Goal: Task Accomplishment & Management: Use online tool/utility

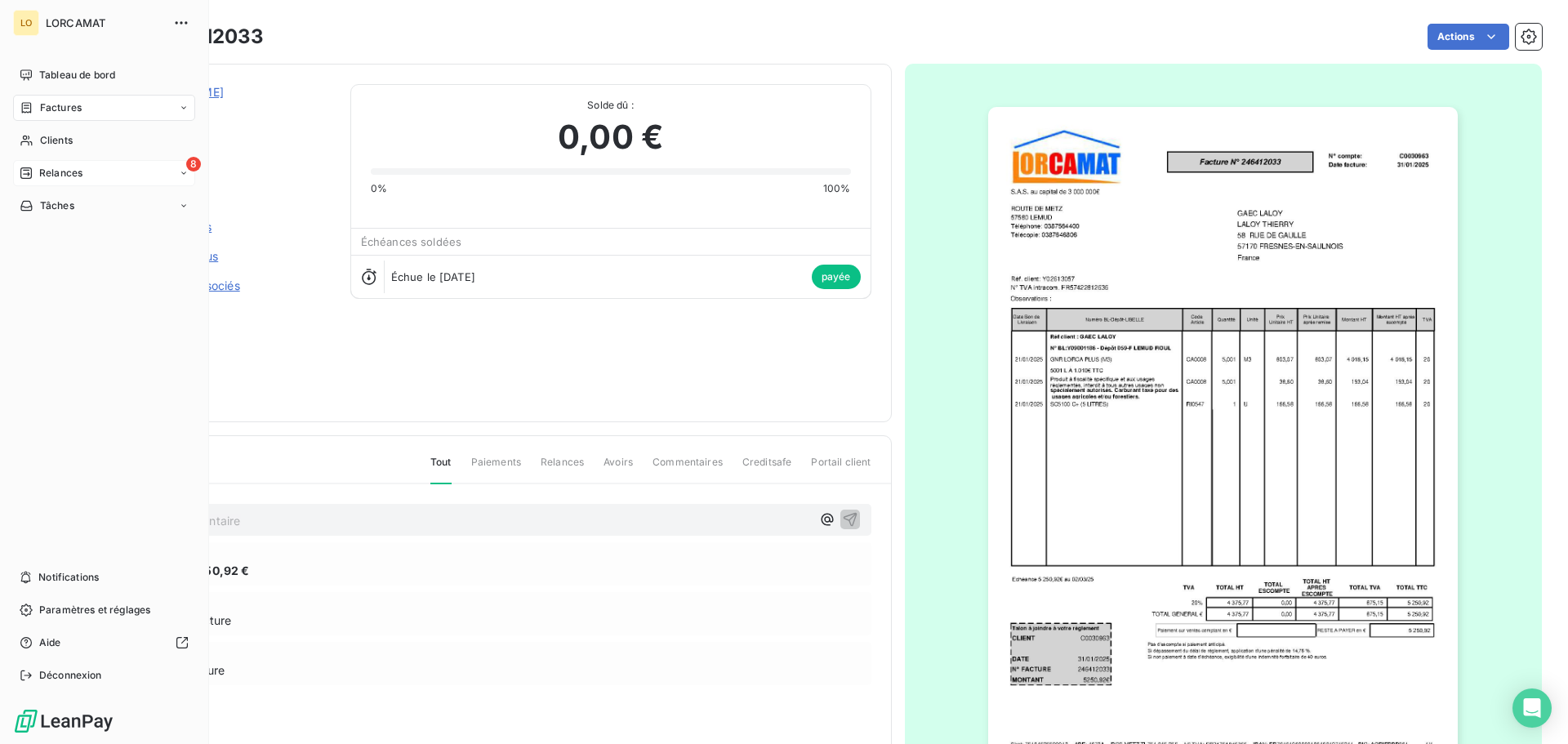
click at [62, 170] on span "Relances" at bounding box center [61, 173] width 43 height 15
click at [73, 209] on span "À effectuer" at bounding box center [66, 206] width 53 height 15
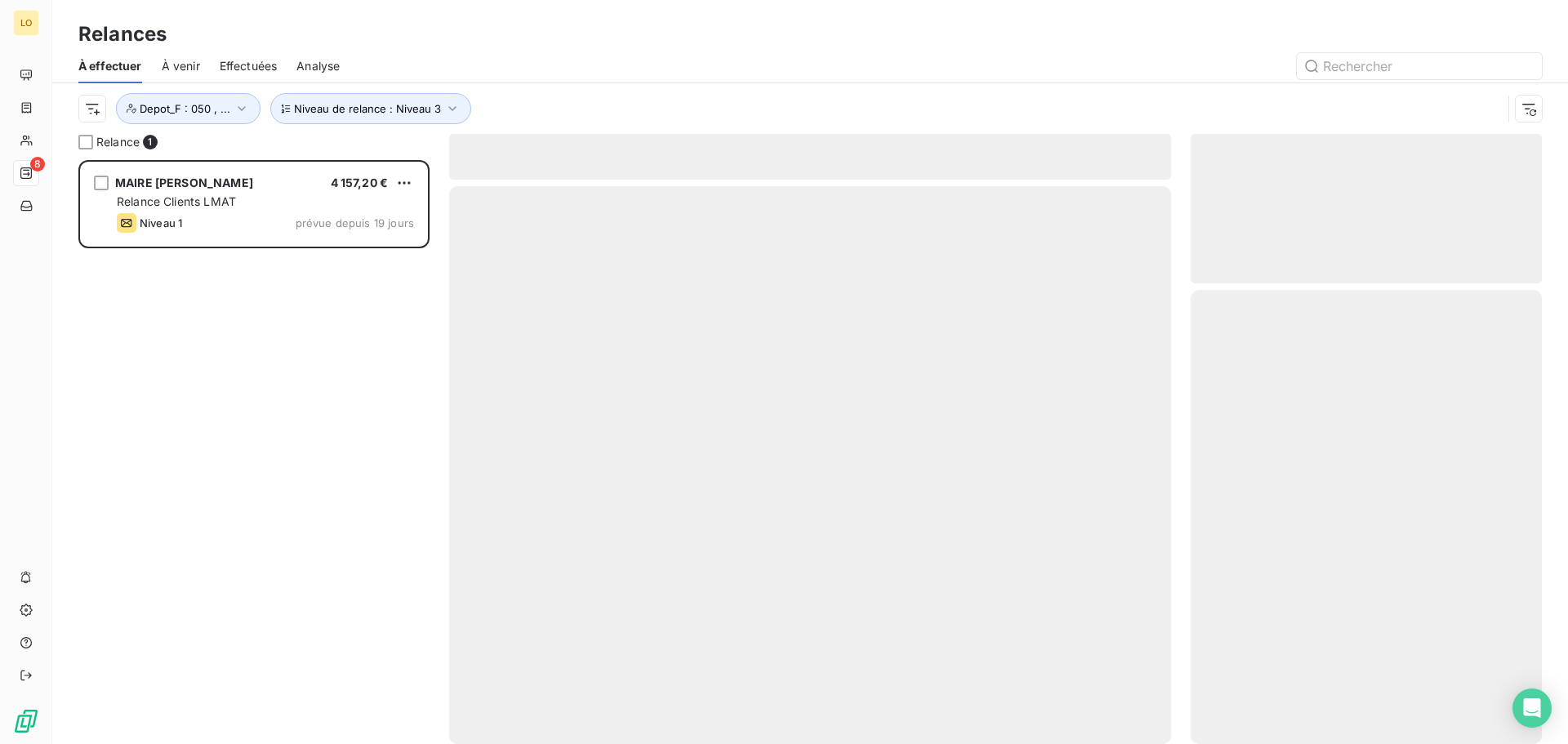
scroll to position [572, 339]
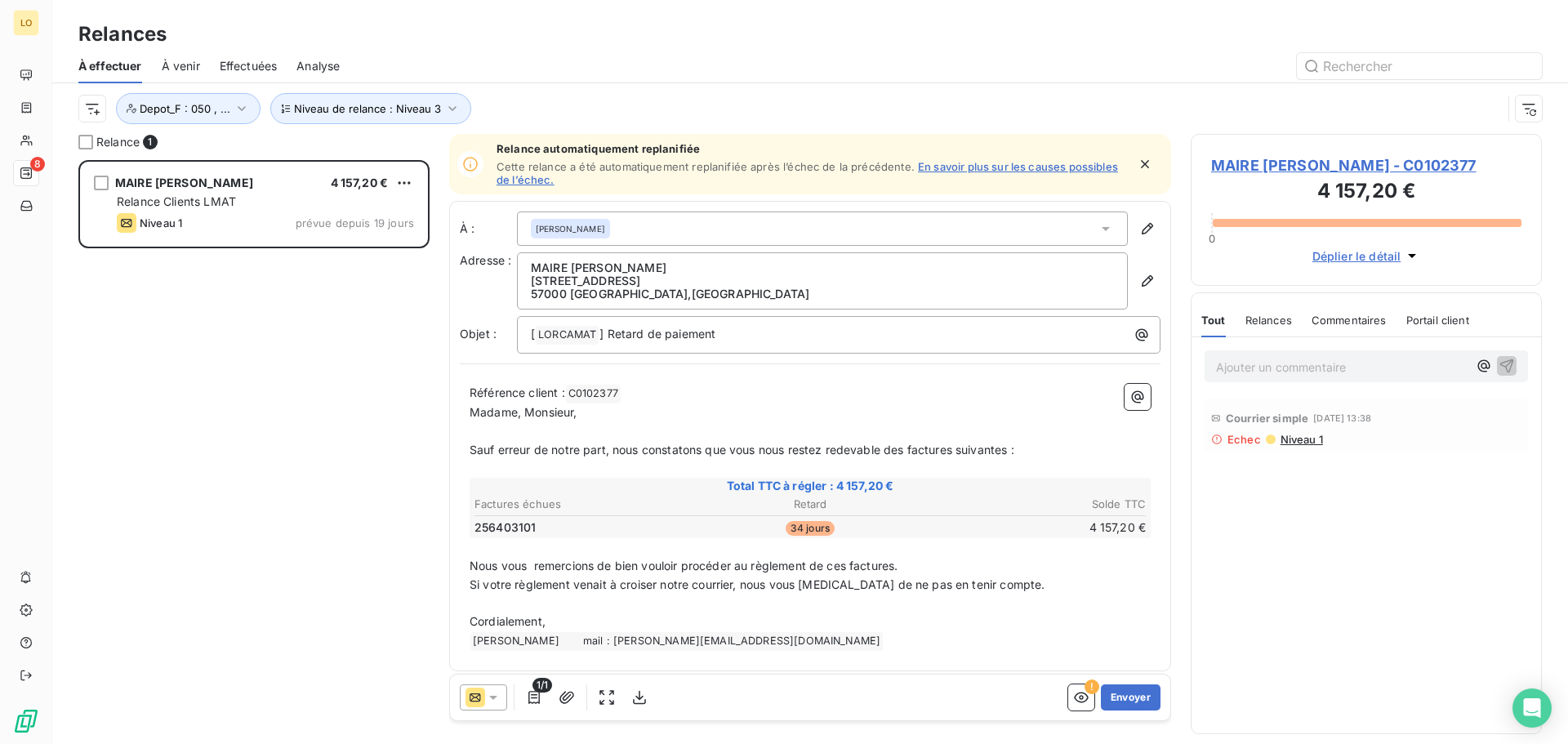
click at [983, 167] on link "En savoir plus sur les causes possibles de l’échec." at bounding box center [806, 173] width 621 height 26
click at [1117, 705] on button "Envoyer" at bounding box center [1131, 697] width 60 height 26
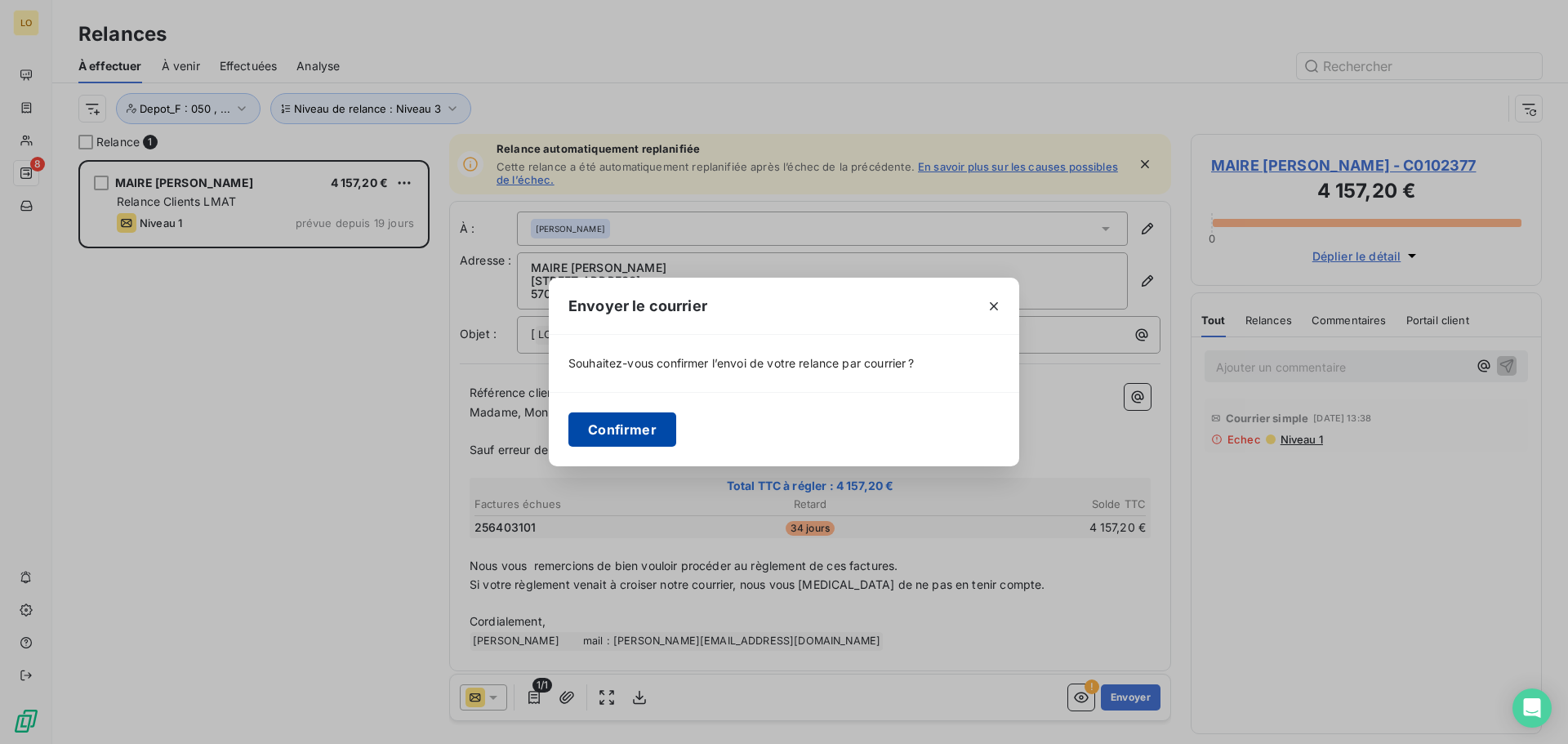
click at [612, 428] on button "Confirmer" at bounding box center [623, 429] width 108 height 34
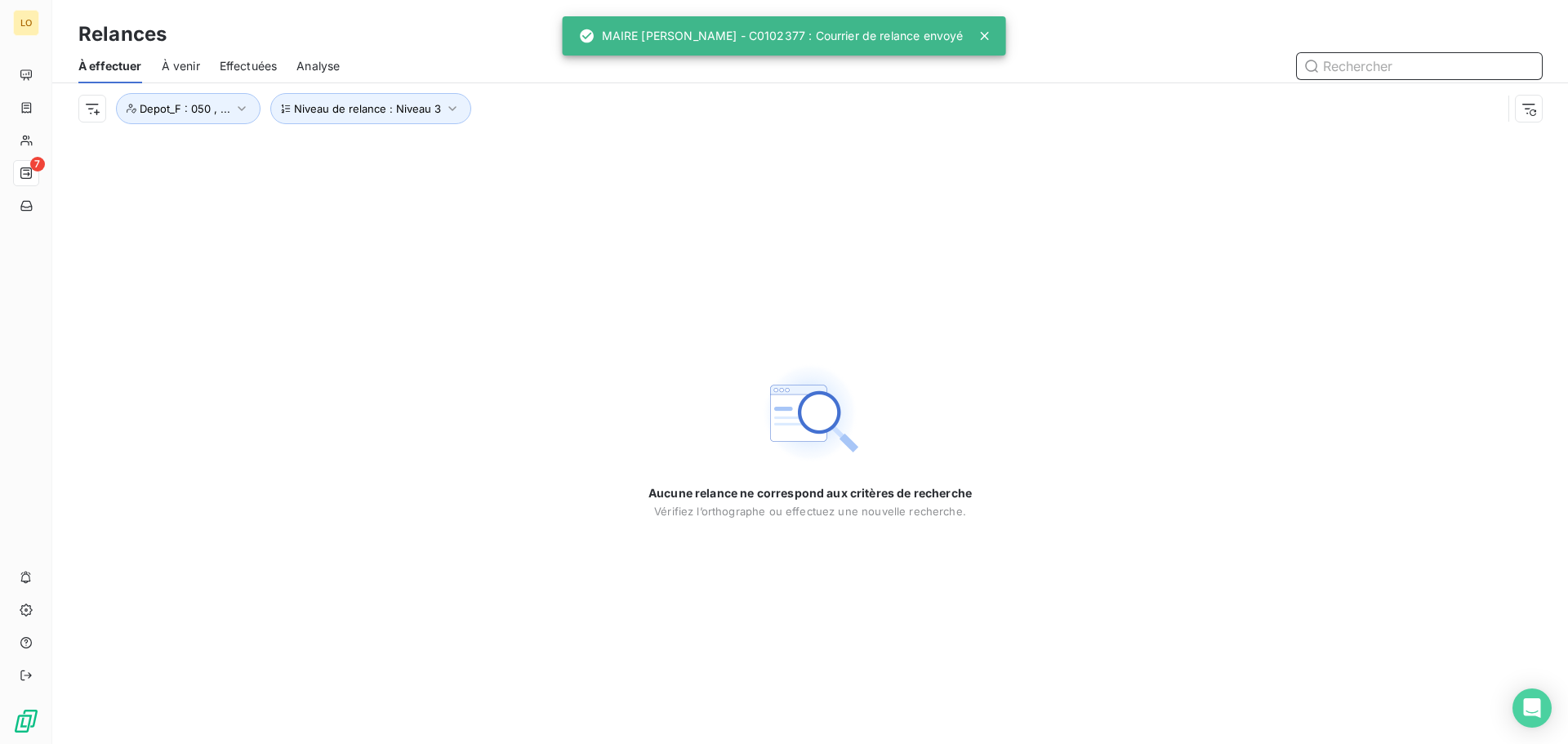
click at [259, 67] on span "Effectuées" at bounding box center [249, 67] width 58 height 17
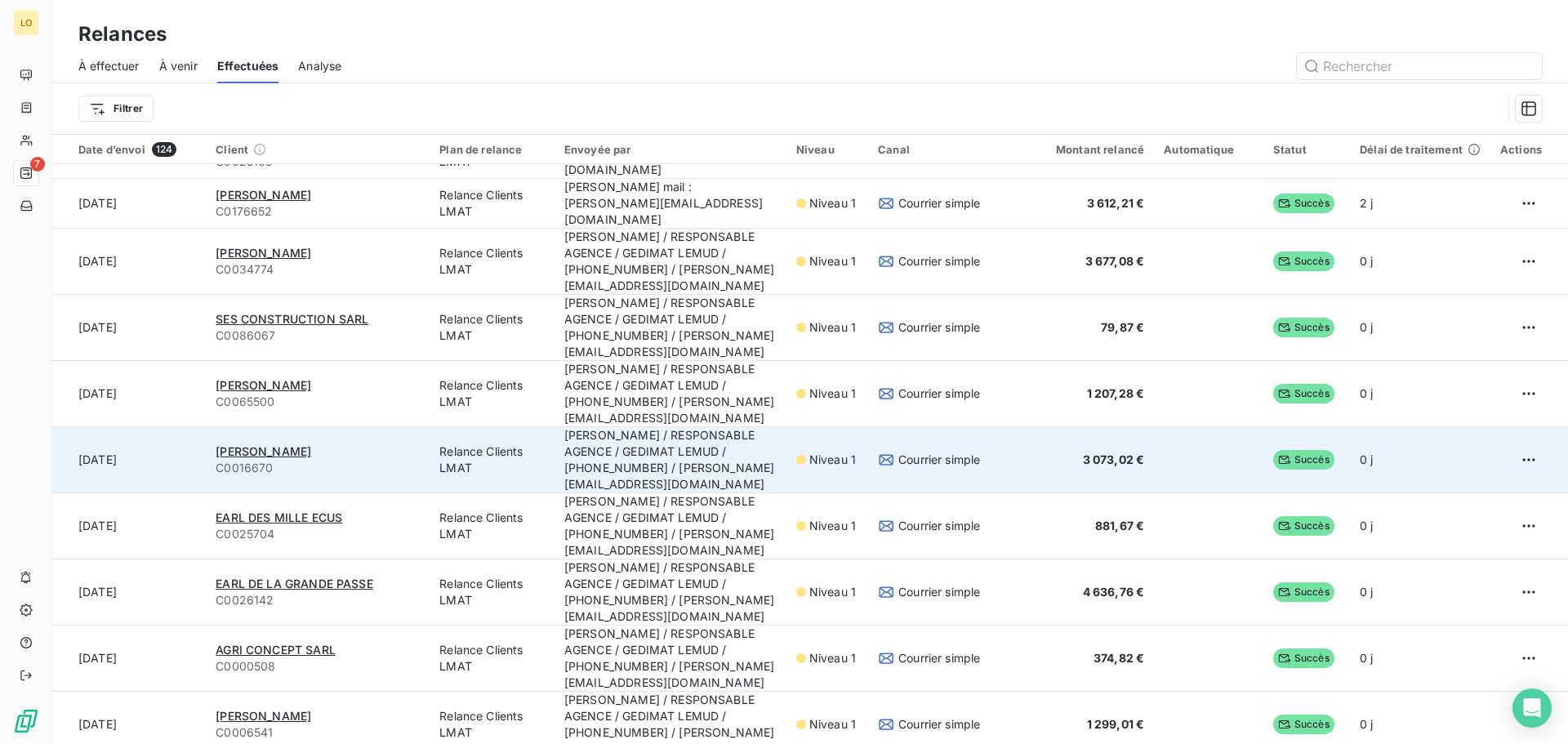
scroll to position [572, 0]
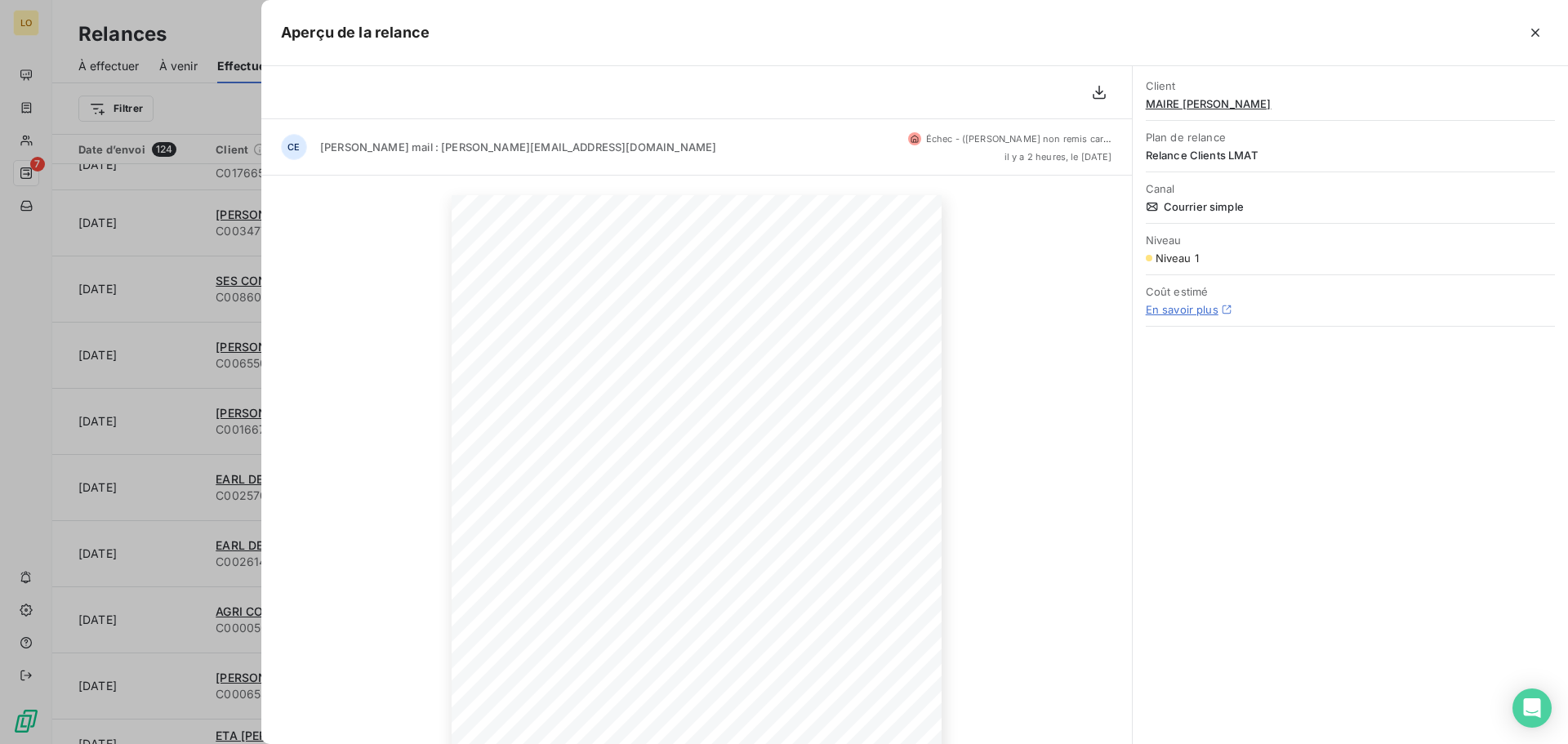
drag, startPoint x: 1533, startPoint y: 32, endPoint x: 1390, endPoint y: 43, distance: 143.4
click at [1532, 32] on icon "button" at bounding box center [1536, 32] width 17 height 17
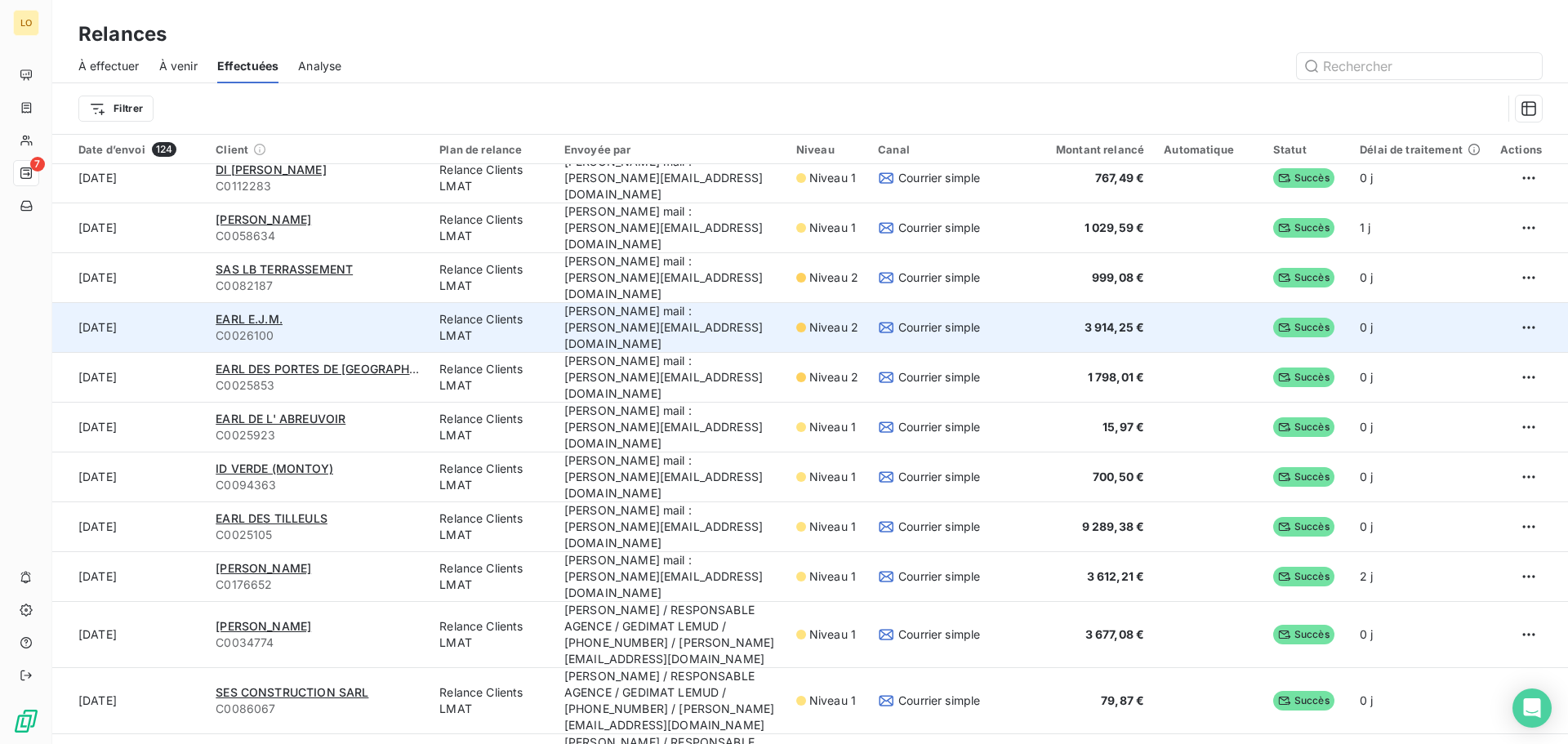
scroll to position [0, 0]
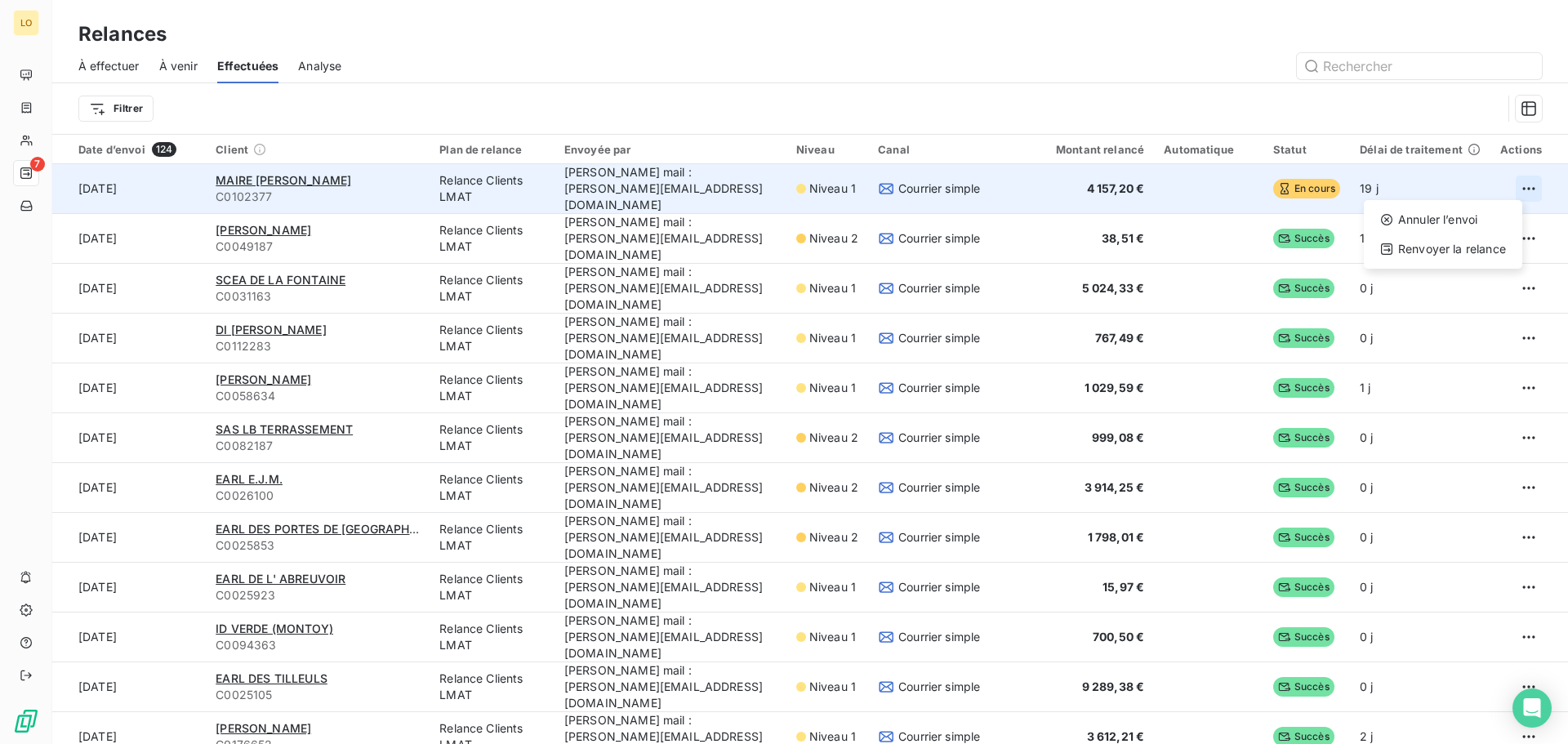
click at [1502, 180] on html "LO 7 Relances À effectuer À venir Effectuées Analyse Filtrer Date d’envoi 124 C…" at bounding box center [784, 372] width 1568 height 744
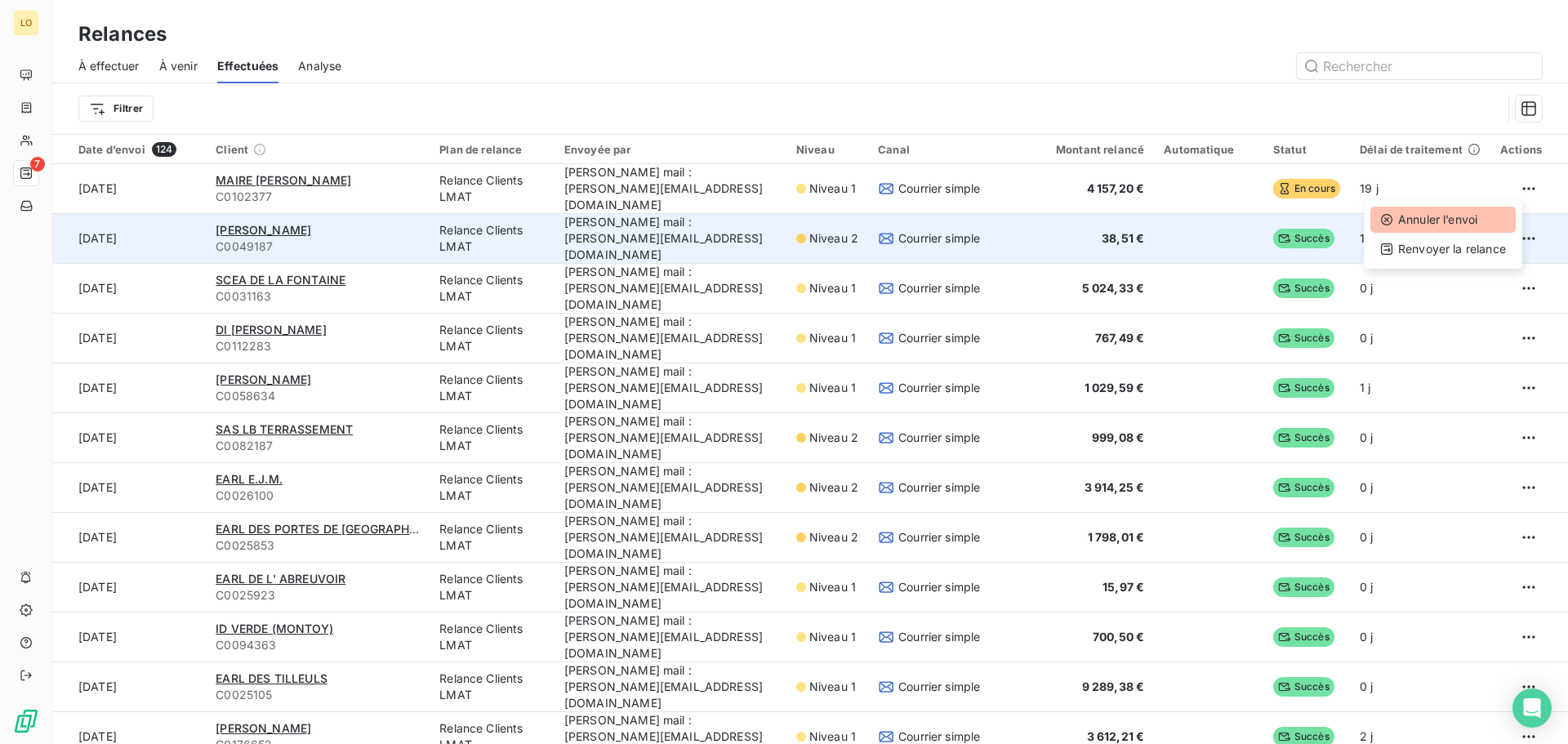
click at [1462, 217] on div "Annuler l’envoi" at bounding box center [1442, 219] width 145 height 26
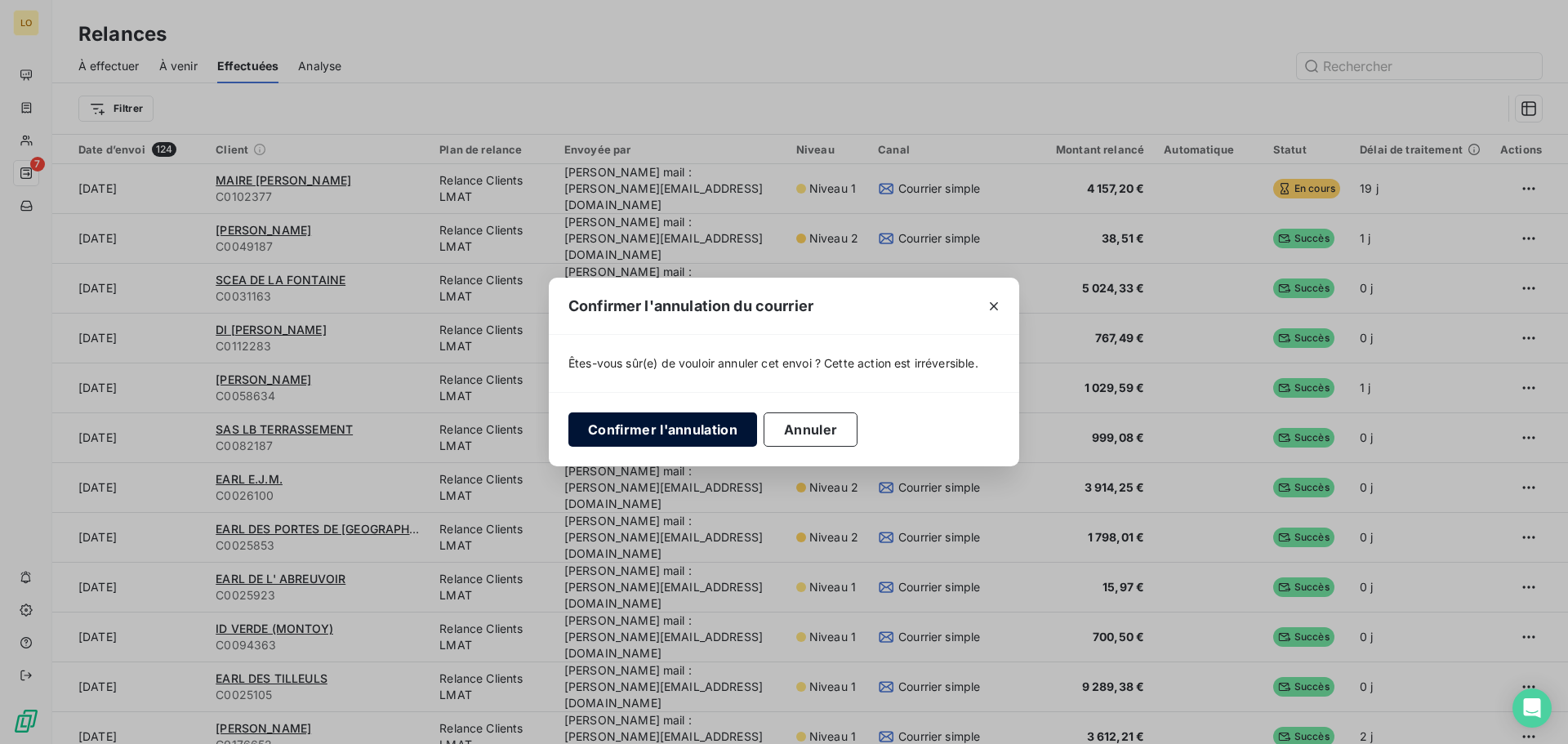
click at [669, 430] on button "Confirmer l'annulation" at bounding box center [663, 429] width 189 height 34
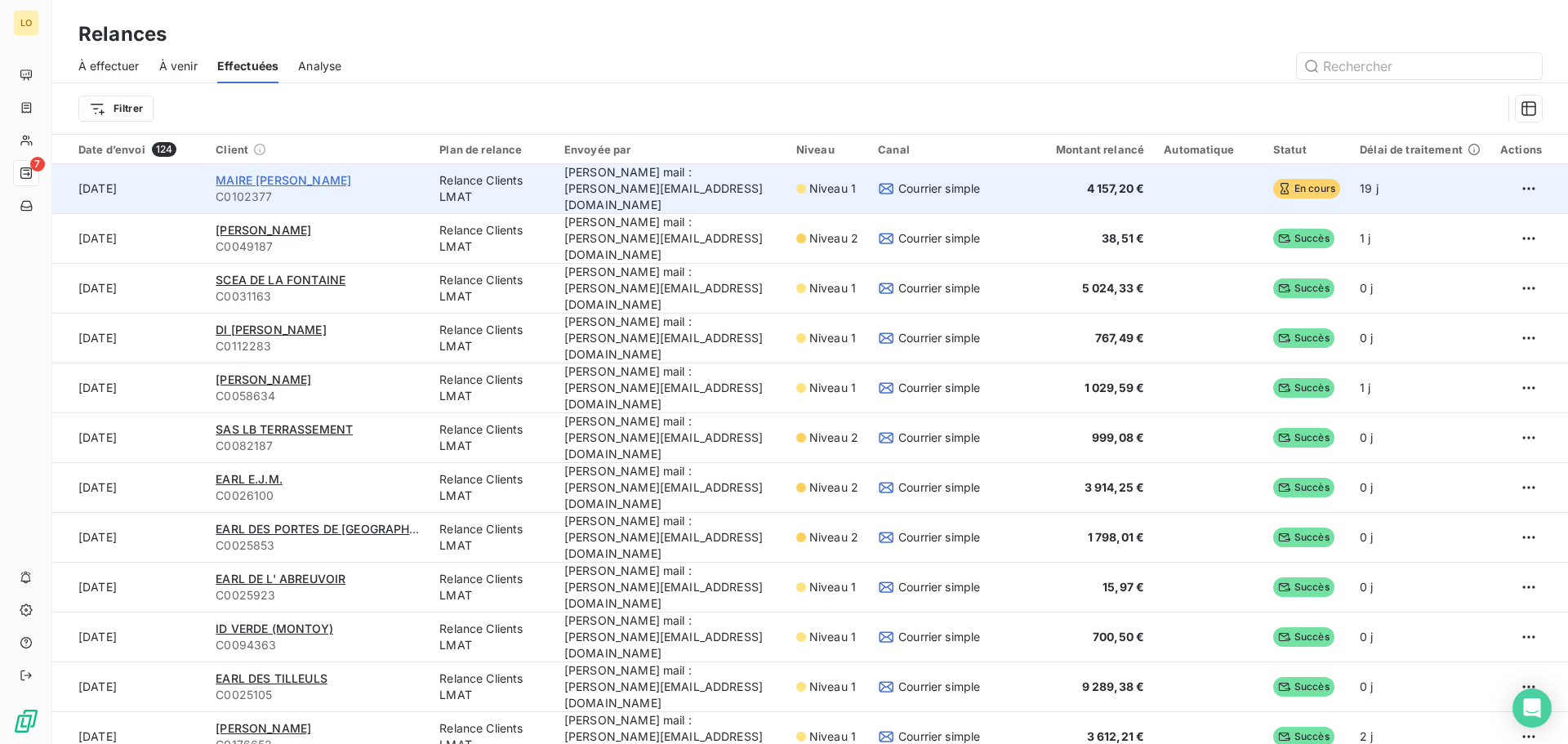
click at [273, 175] on span "MAIRE [PERSON_NAME]" at bounding box center [283, 180] width 136 height 14
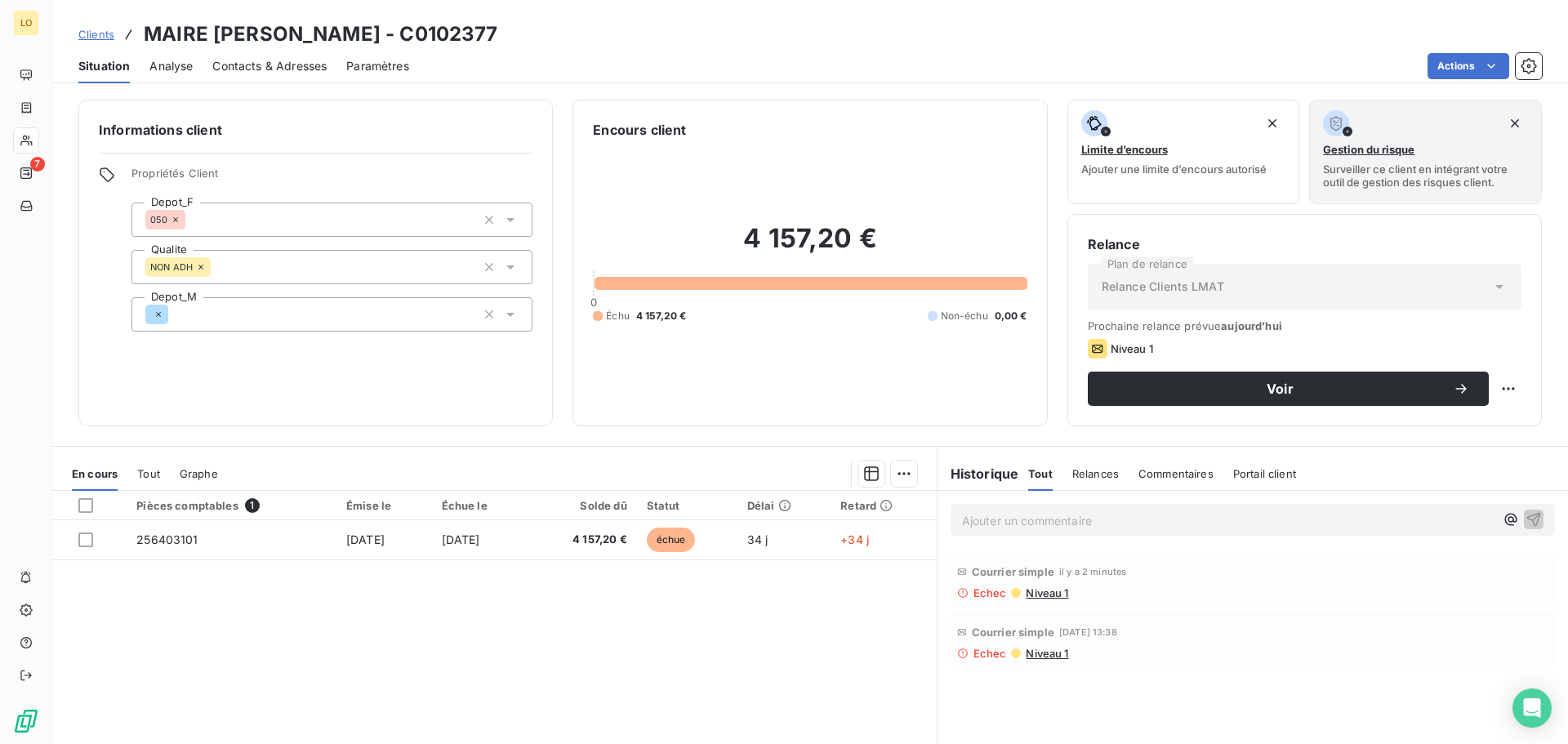
click at [1039, 521] on p "Ajouter un commentaire ﻿" at bounding box center [1228, 520] width 532 height 21
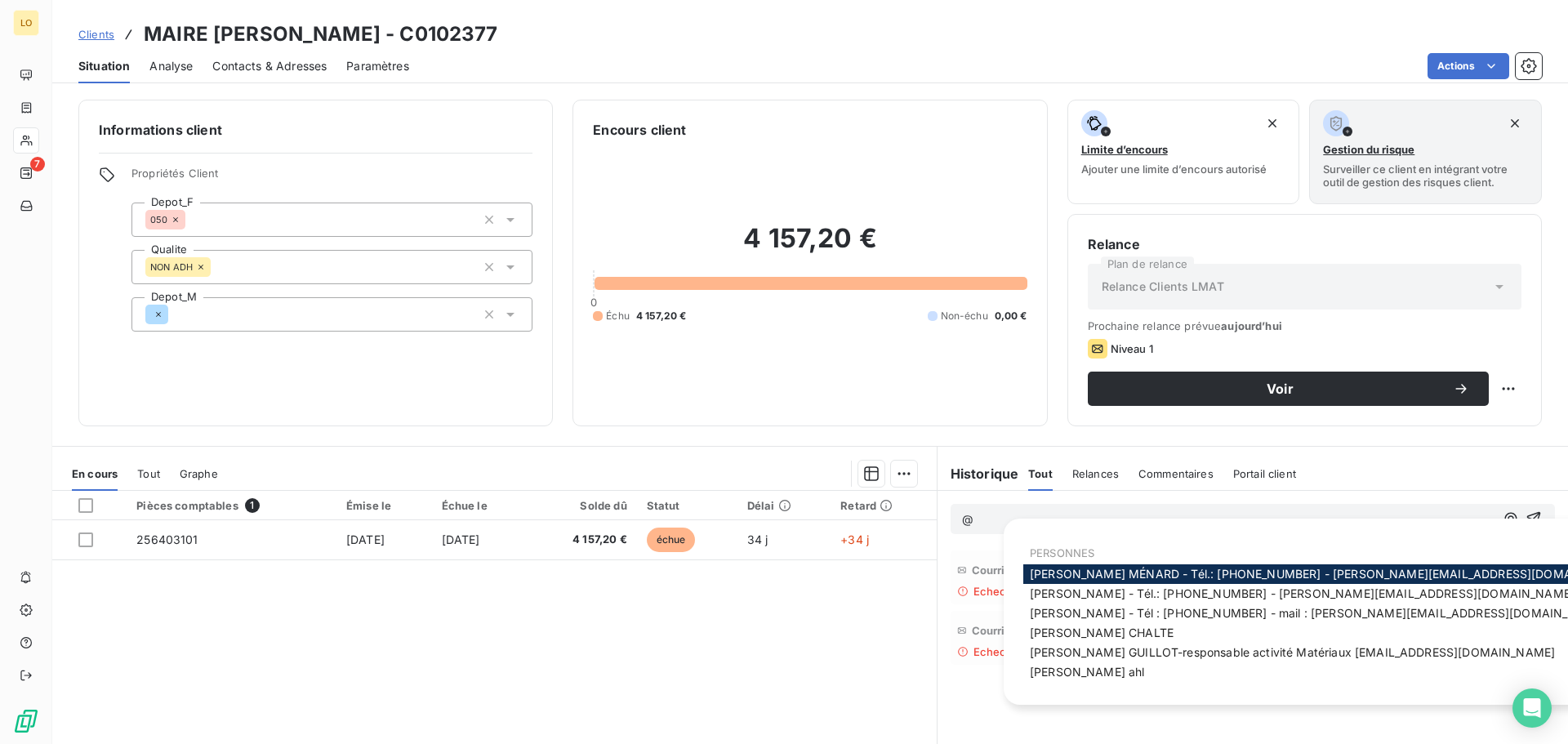
click at [1069, 571] on span "[PERSON_NAME]: [PHONE_NUMBER] - [PERSON_NAME][EMAIL_ADDRESS][DOMAIN_NAME]" at bounding box center [1329, 574] width 599 height 14
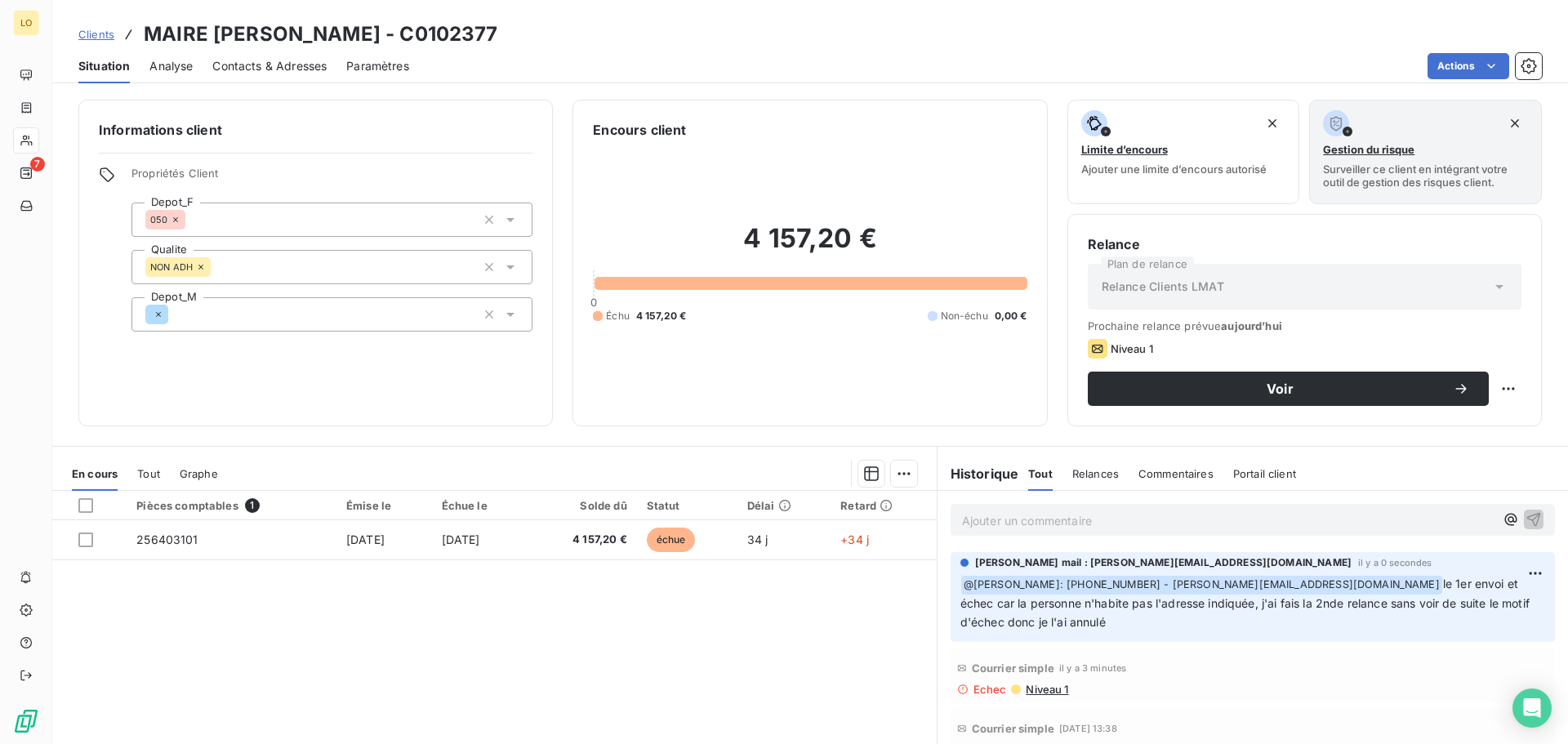
drag, startPoint x: 427, startPoint y: 722, endPoint x: 417, endPoint y: 708, distance: 17.2
click at [426, 722] on div "Pièces comptables 1 Émise le Échue le Solde dû Statut Délai Retard 256403101 [D…" at bounding box center [495, 648] width 885 height 314
click at [92, 29] on span "Clients" at bounding box center [96, 34] width 36 height 13
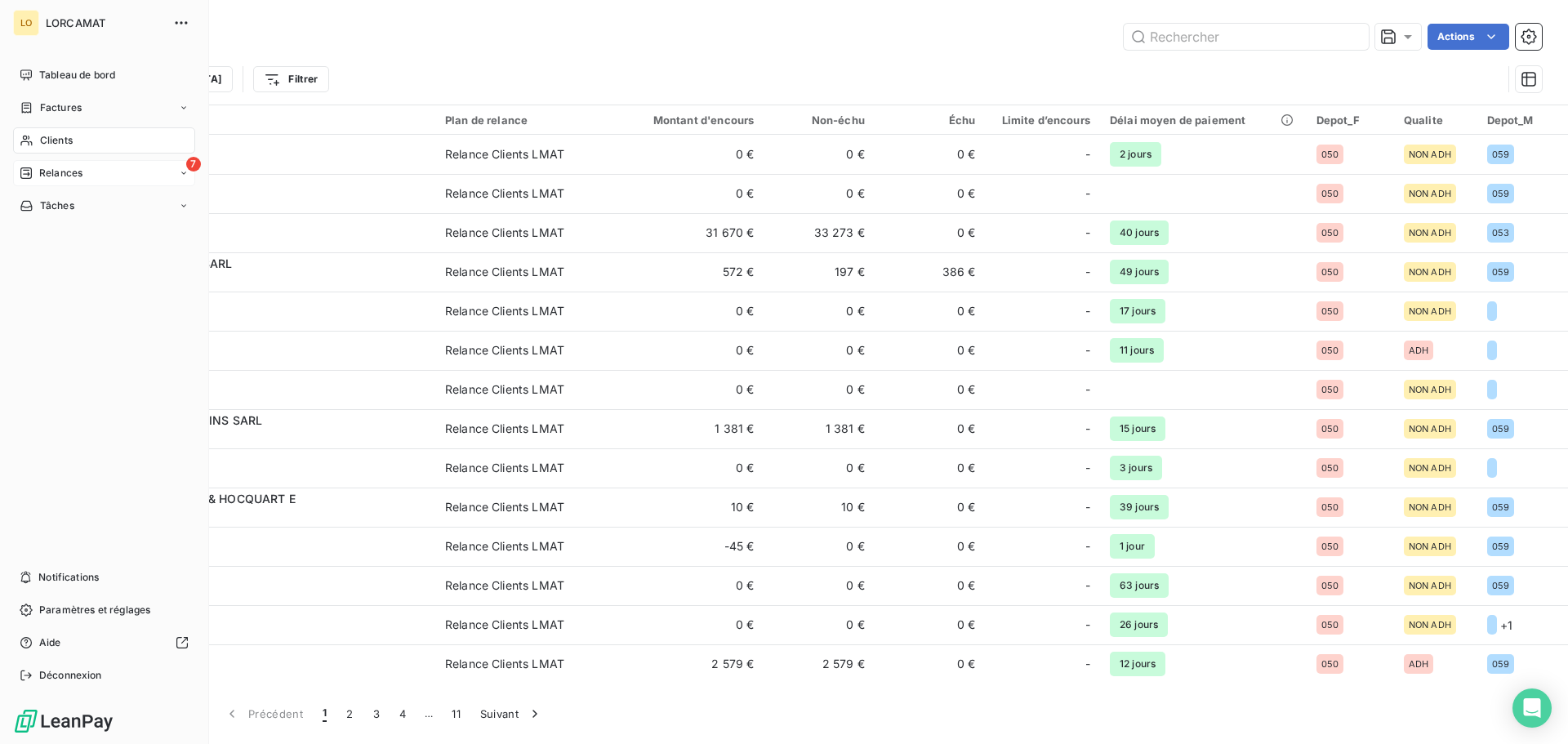
click at [71, 175] on span "Relances" at bounding box center [61, 173] width 43 height 15
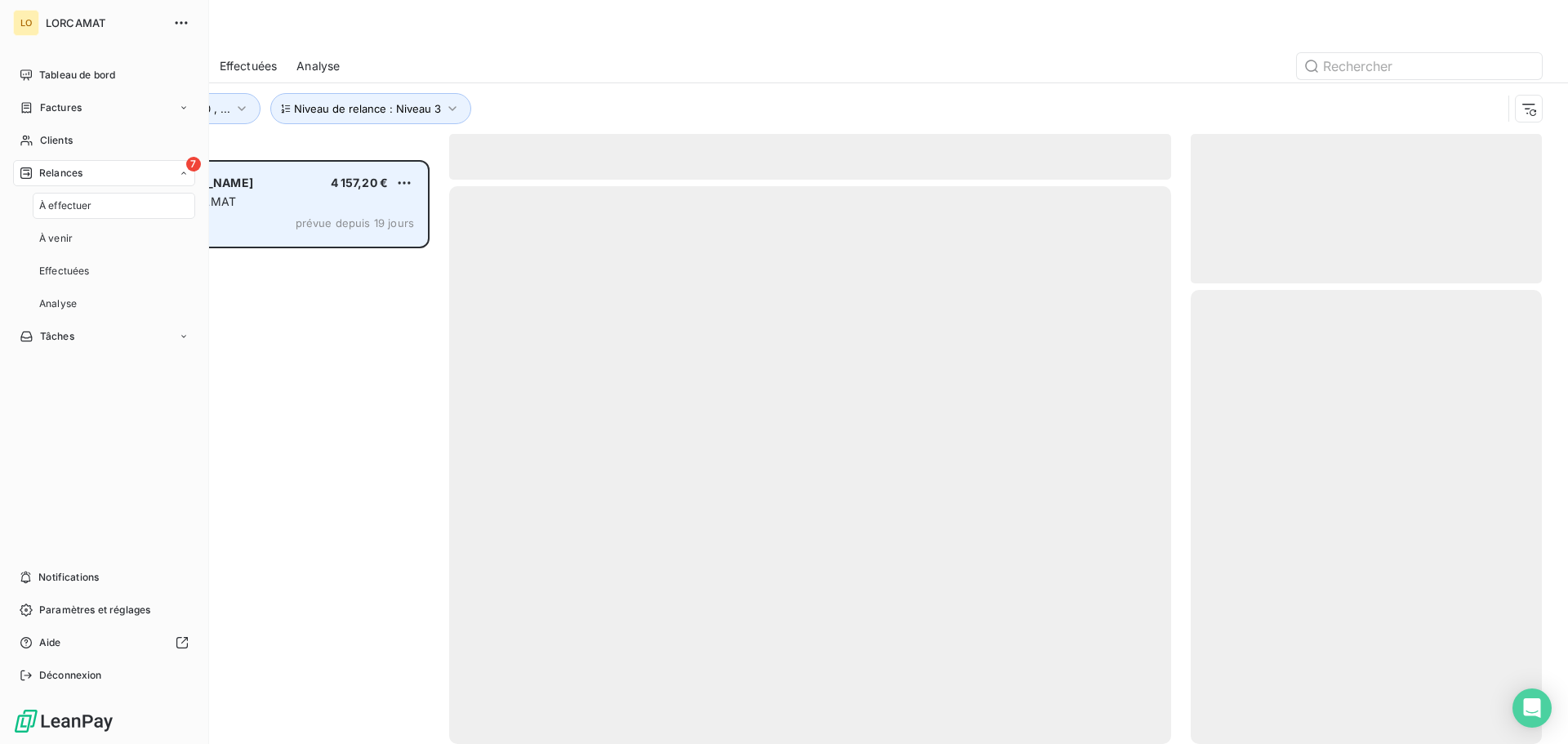
scroll to position [572, 339]
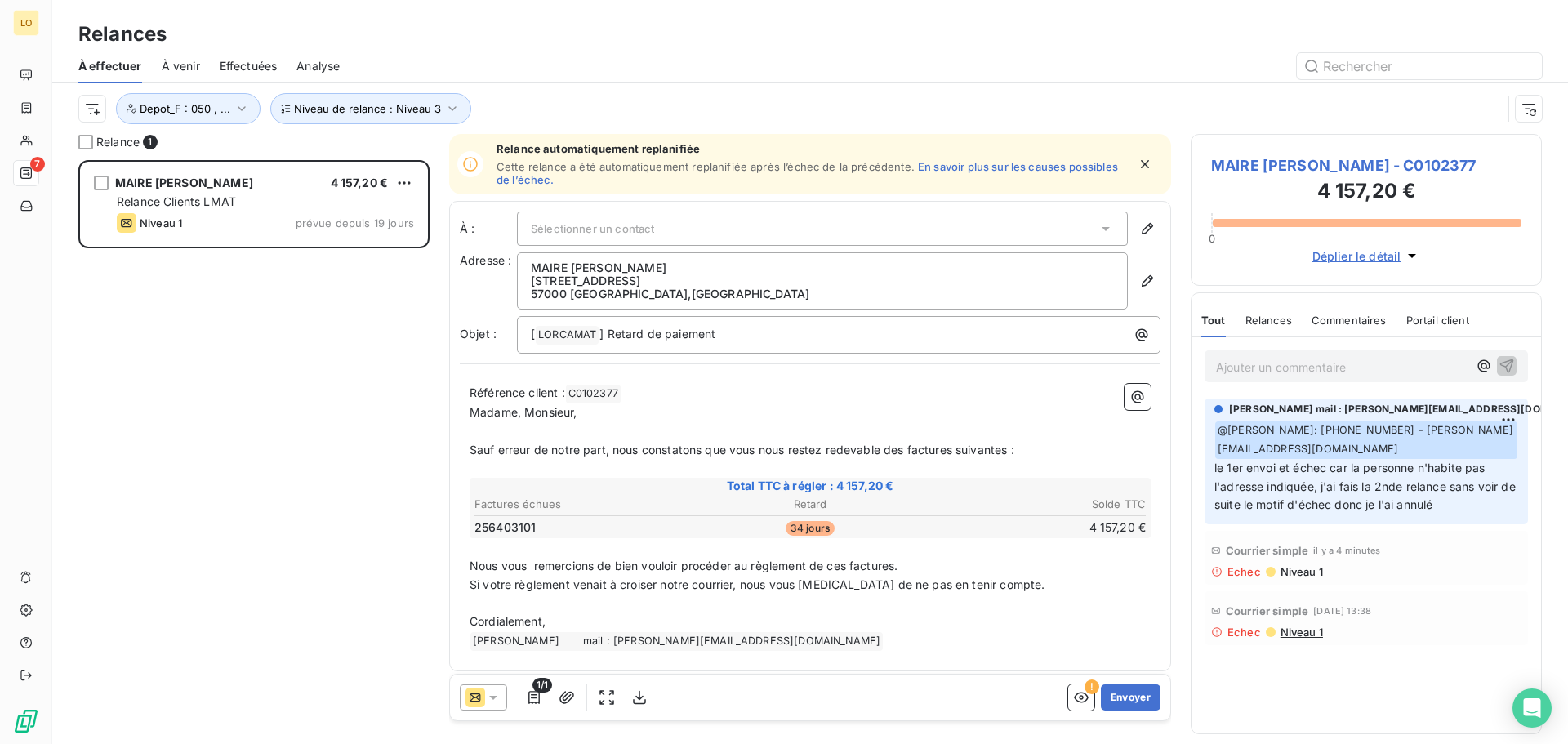
click at [1339, 263] on span "Déplier le détail" at bounding box center [1356, 256] width 89 height 17
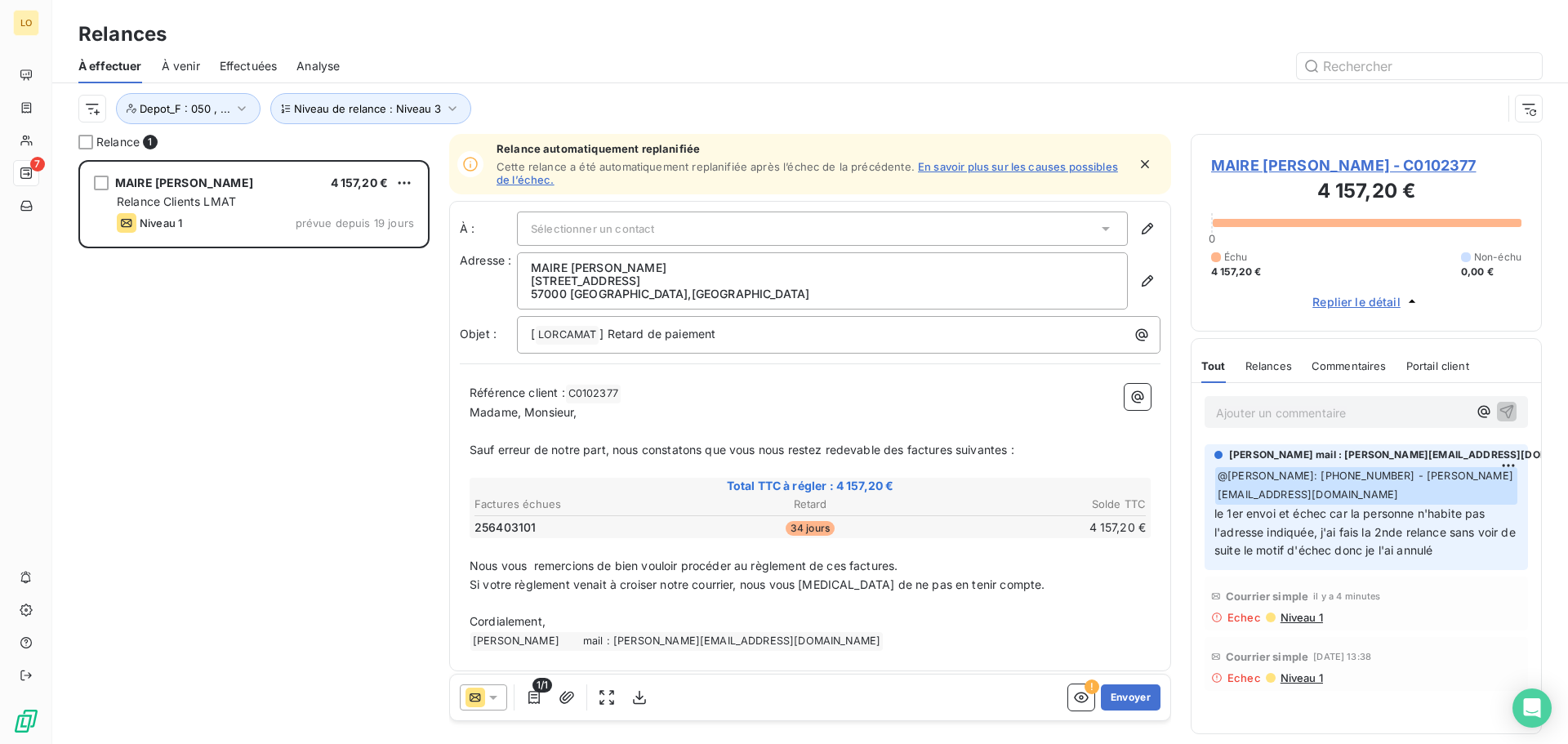
click at [1334, 303] on span "Replier le détail" at bounding box center [1356, 302] width 88 height 17
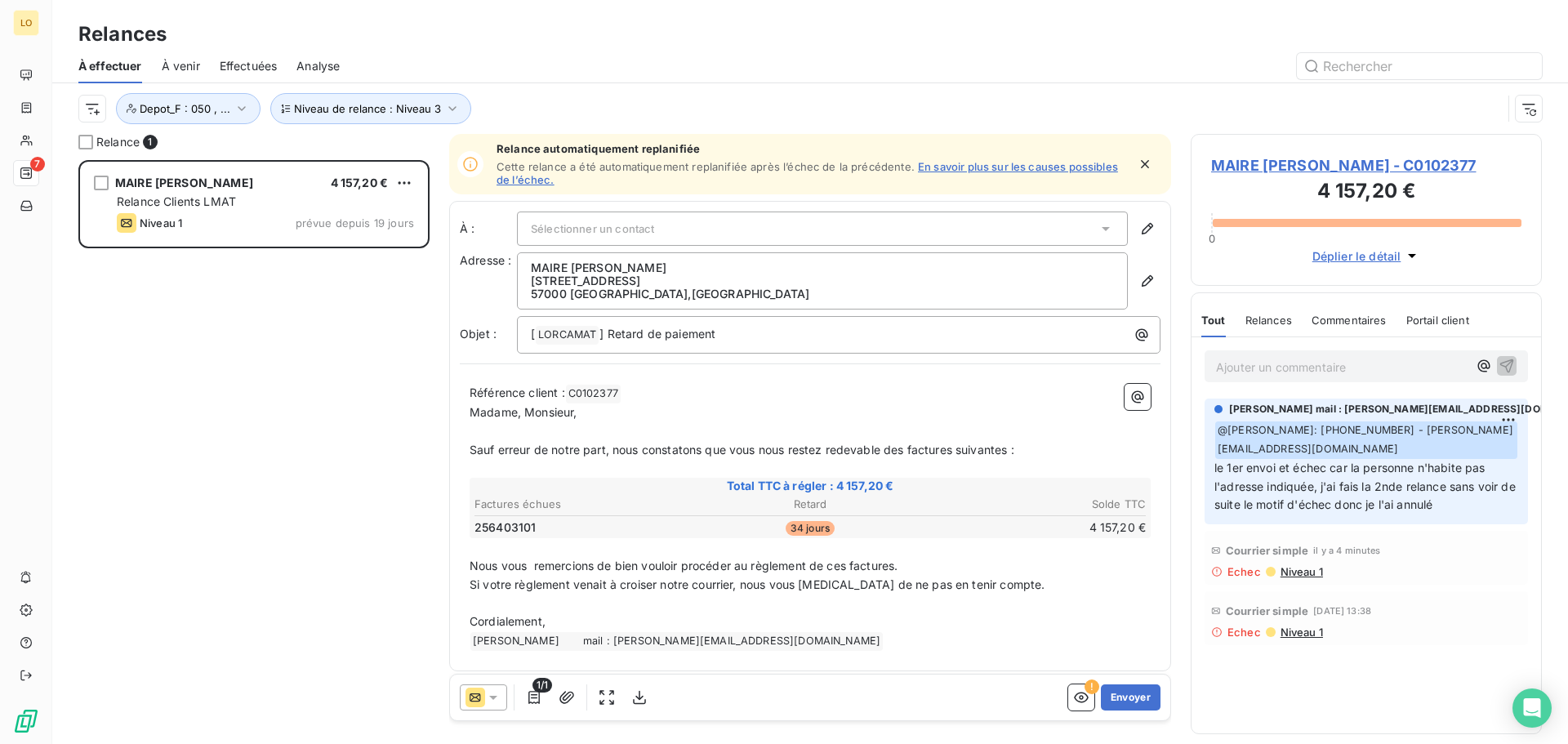
click at [1345, 166] on span "MAIRE [PERSON_NAME] - C0102377" at bounding box center [1366, 165] width 310 height 22
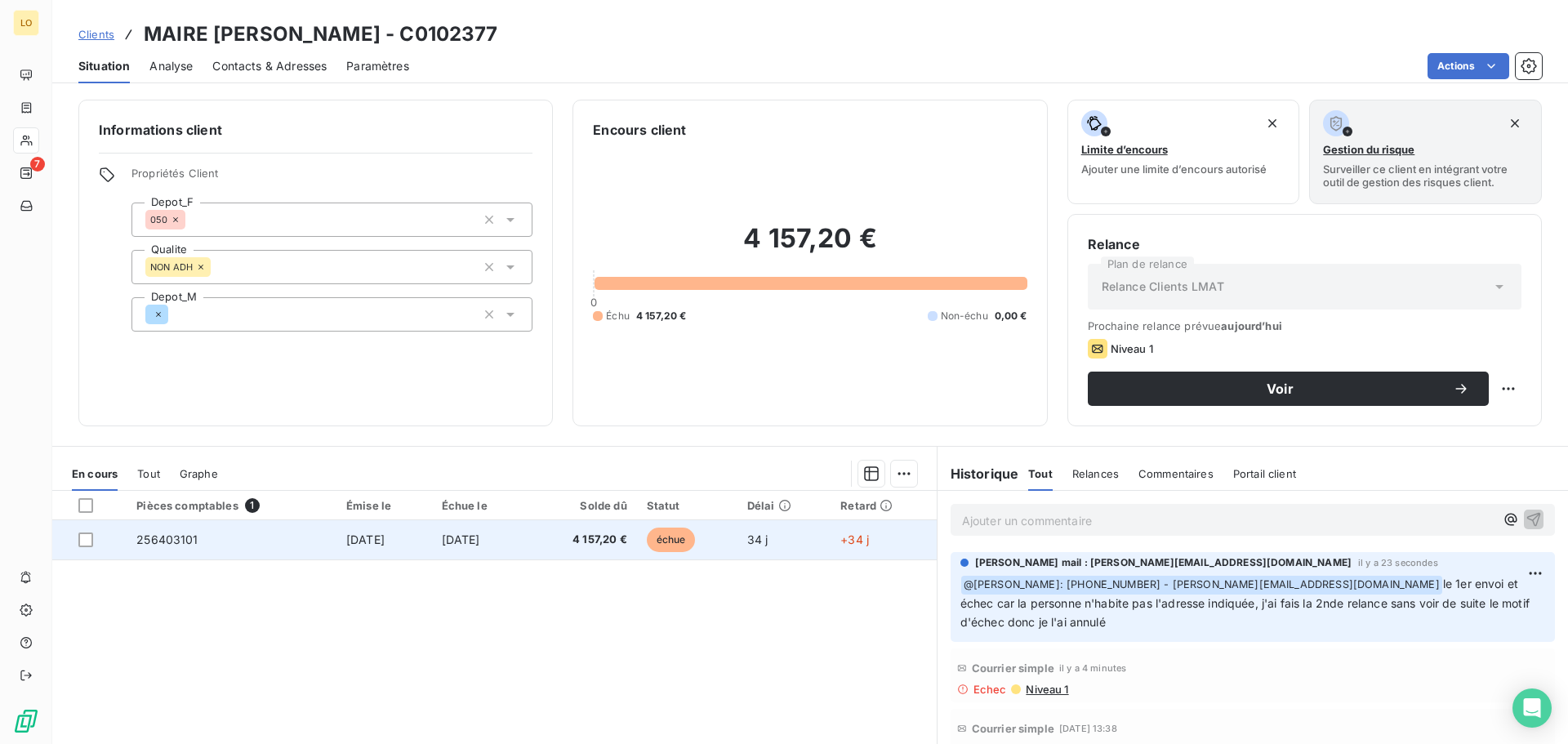
click at [692, 534] on span "échue" at bounding box center [671, 539] width 49 height 24
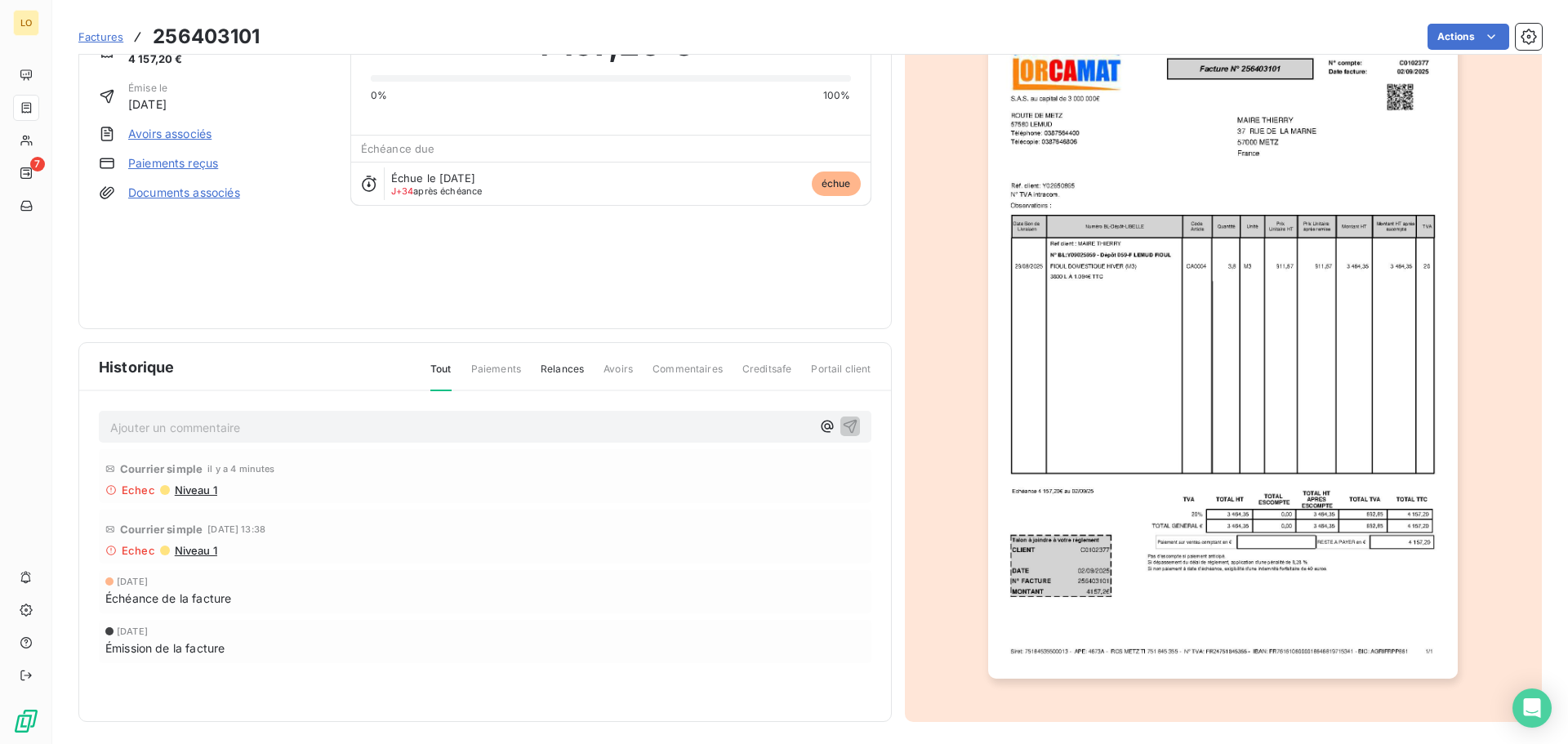
scroll to position [98, 0]
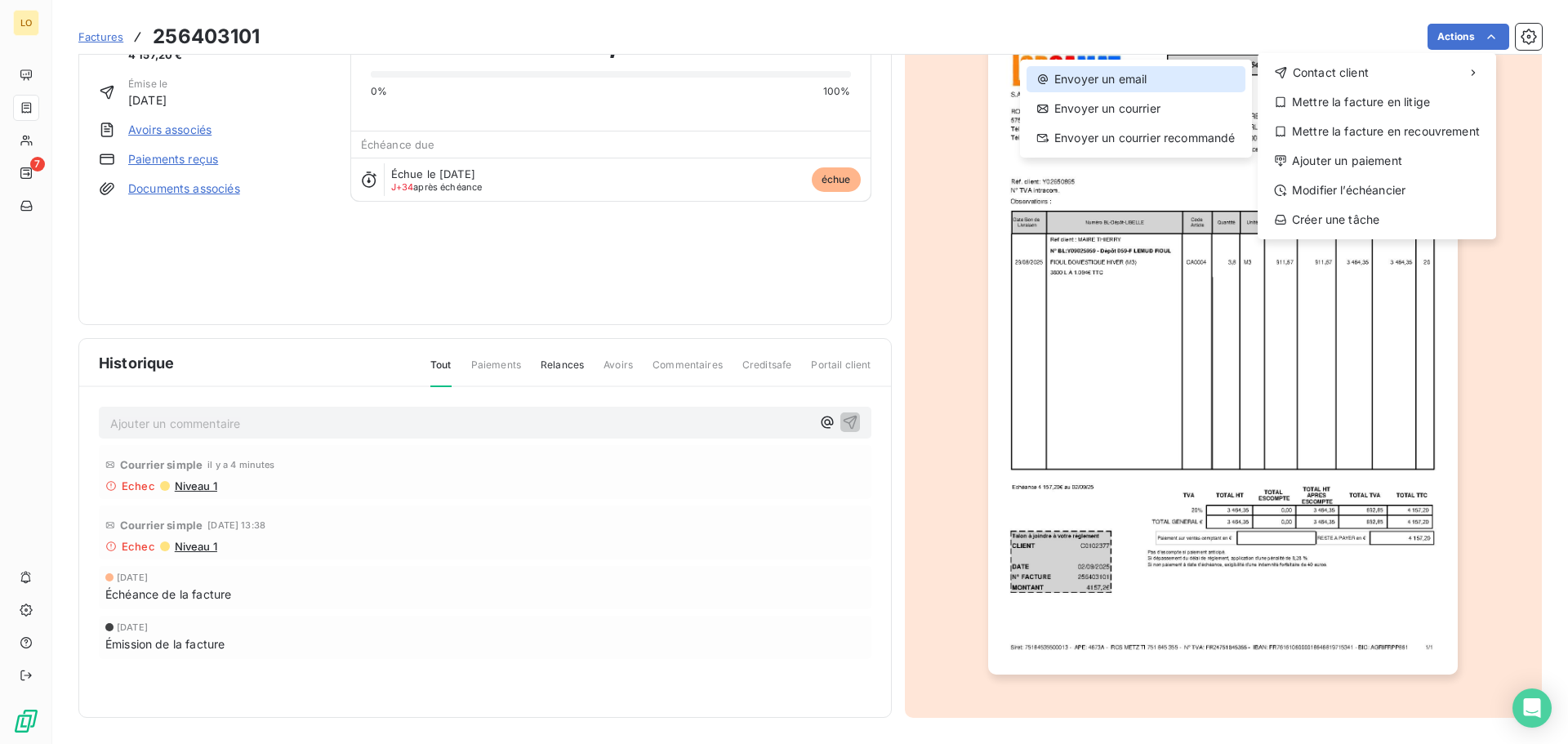
click at [1082, 74] on div "Envoyer un email" at bounding box center [1136, 79] width 219 height 26
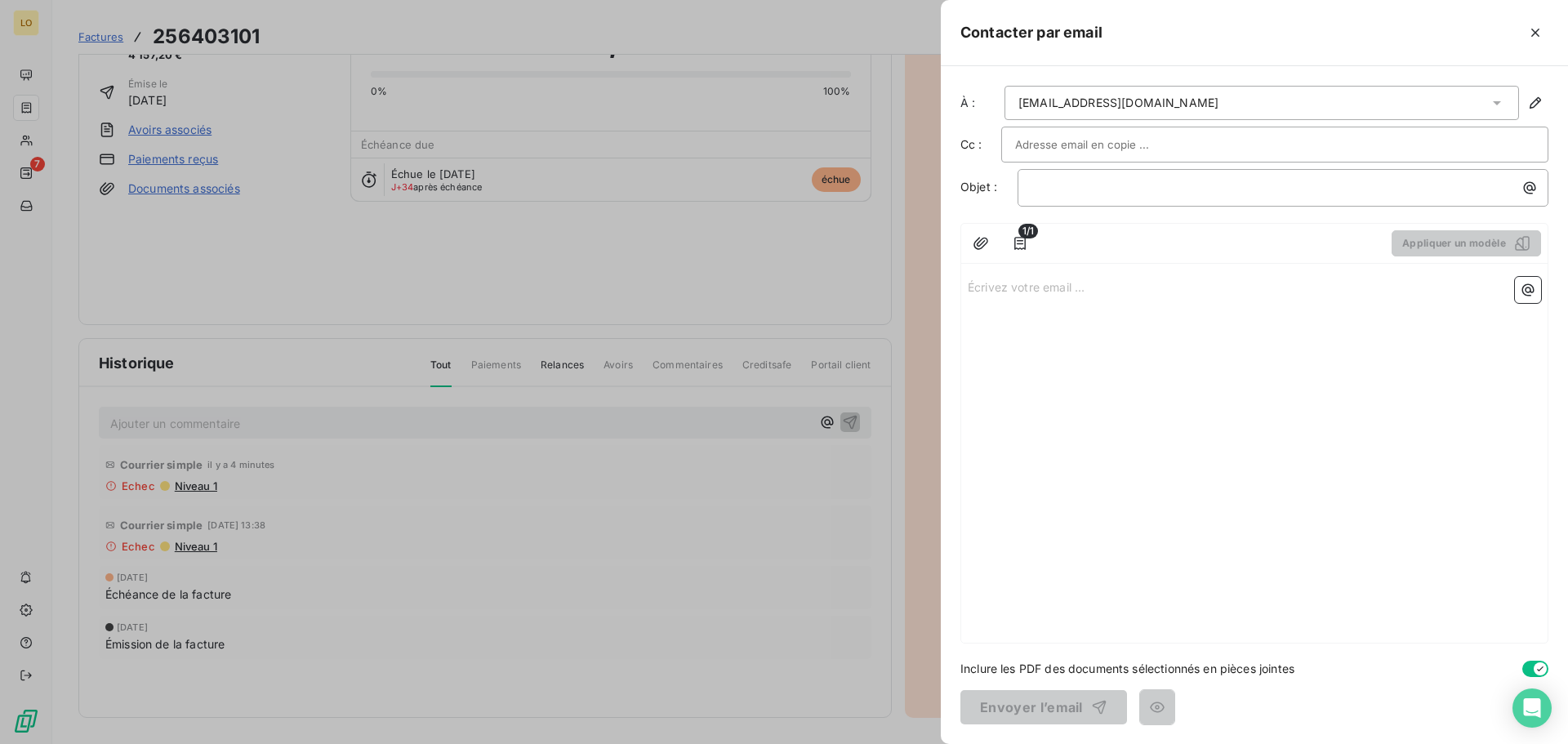
click at [1013, 284] on p "Écrivez votre email ... ﻿" at bounding box center [1254, 286] width 573 height 19
click at [1533, 35] on icon "button" at bounding box center [1536, 32] width 8 height 8
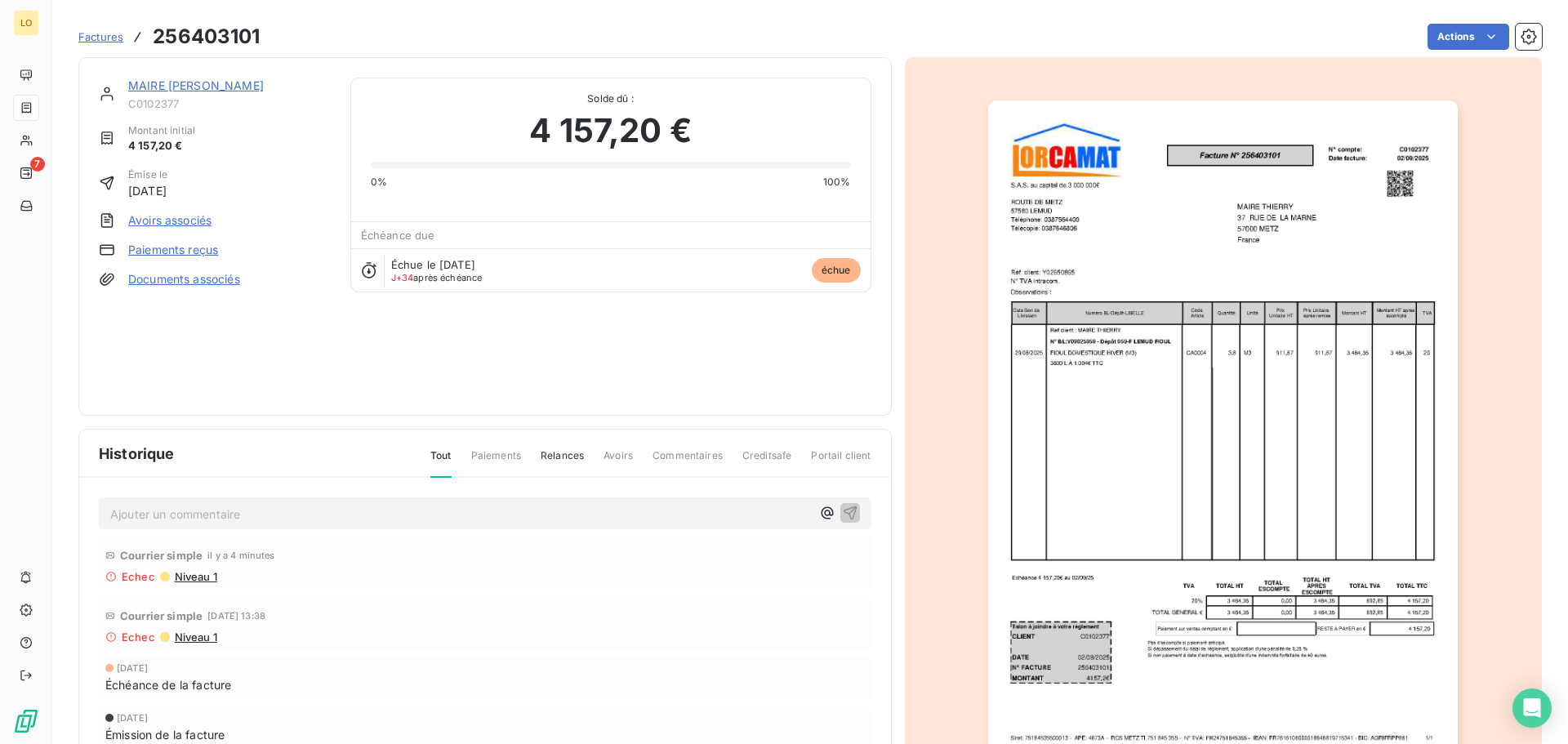
scroll to position [0, 0]
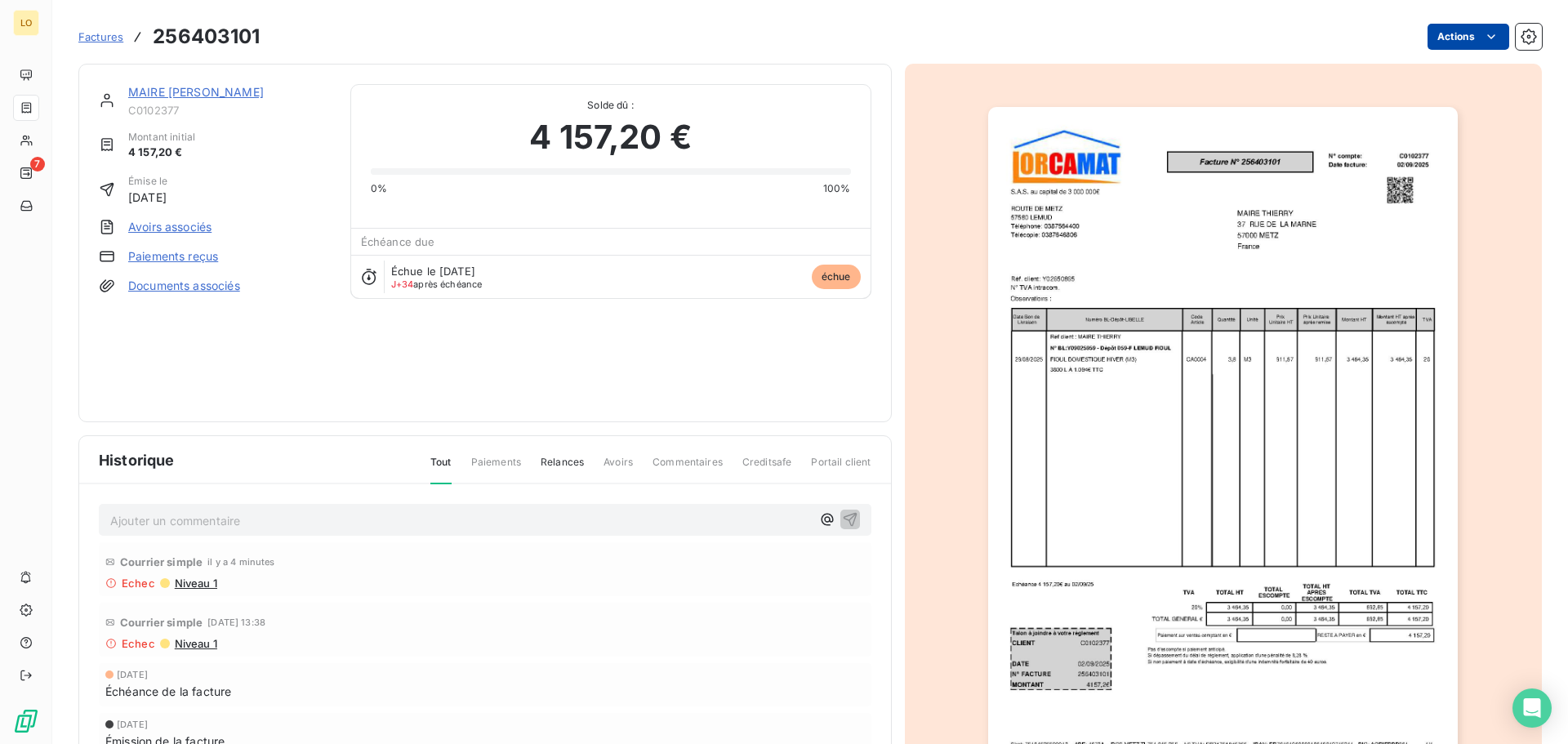
click at [1423, 36] on html "LO 7 Factures 256403101 Actions MAIRE THIERRY C0102377 Montant initial 4 157,20…" at bounding box center [784, 372] width 1568 height 744
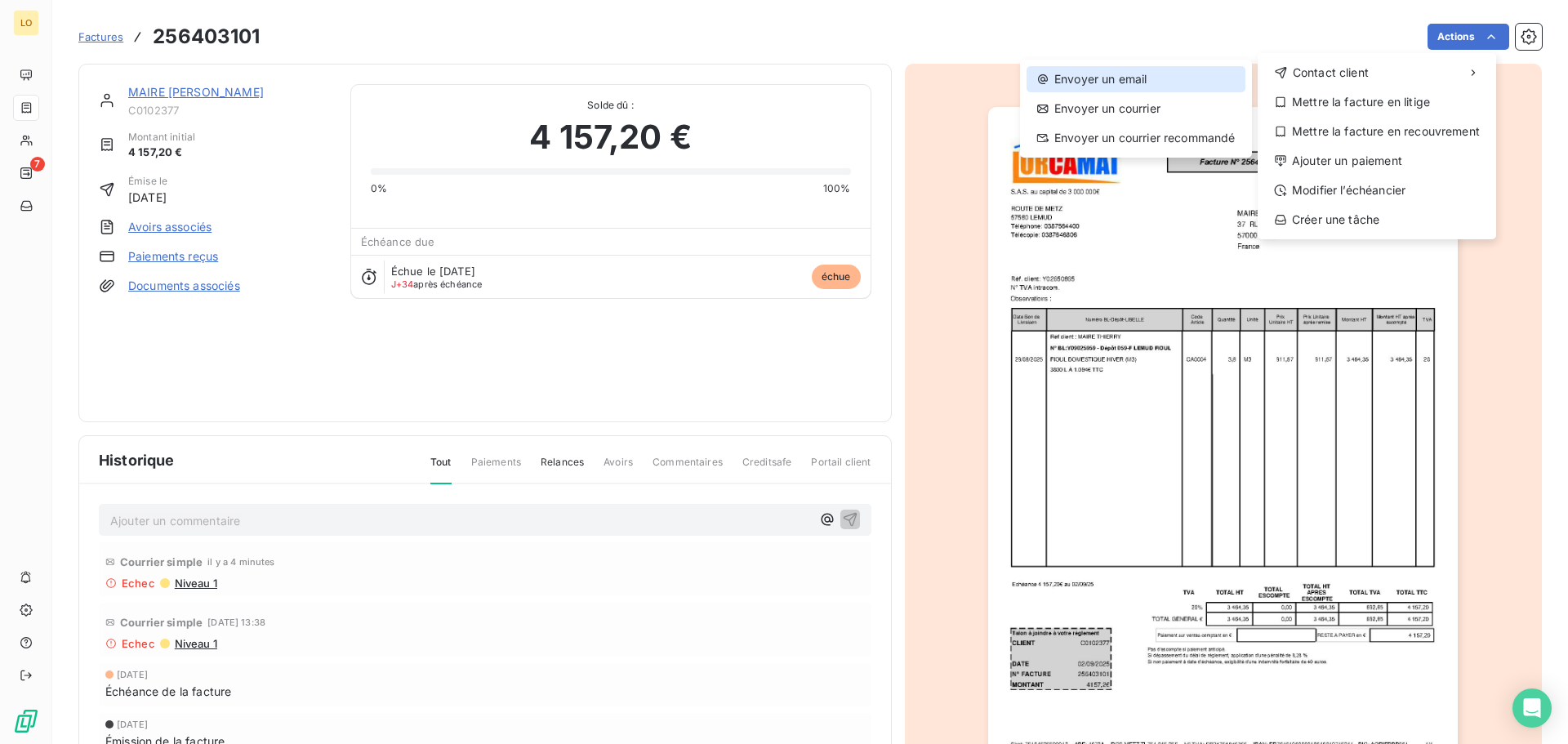
click at [1127, 79] on div "Envoyer un email" at bounding box center [1136, 79] width 219 height 26
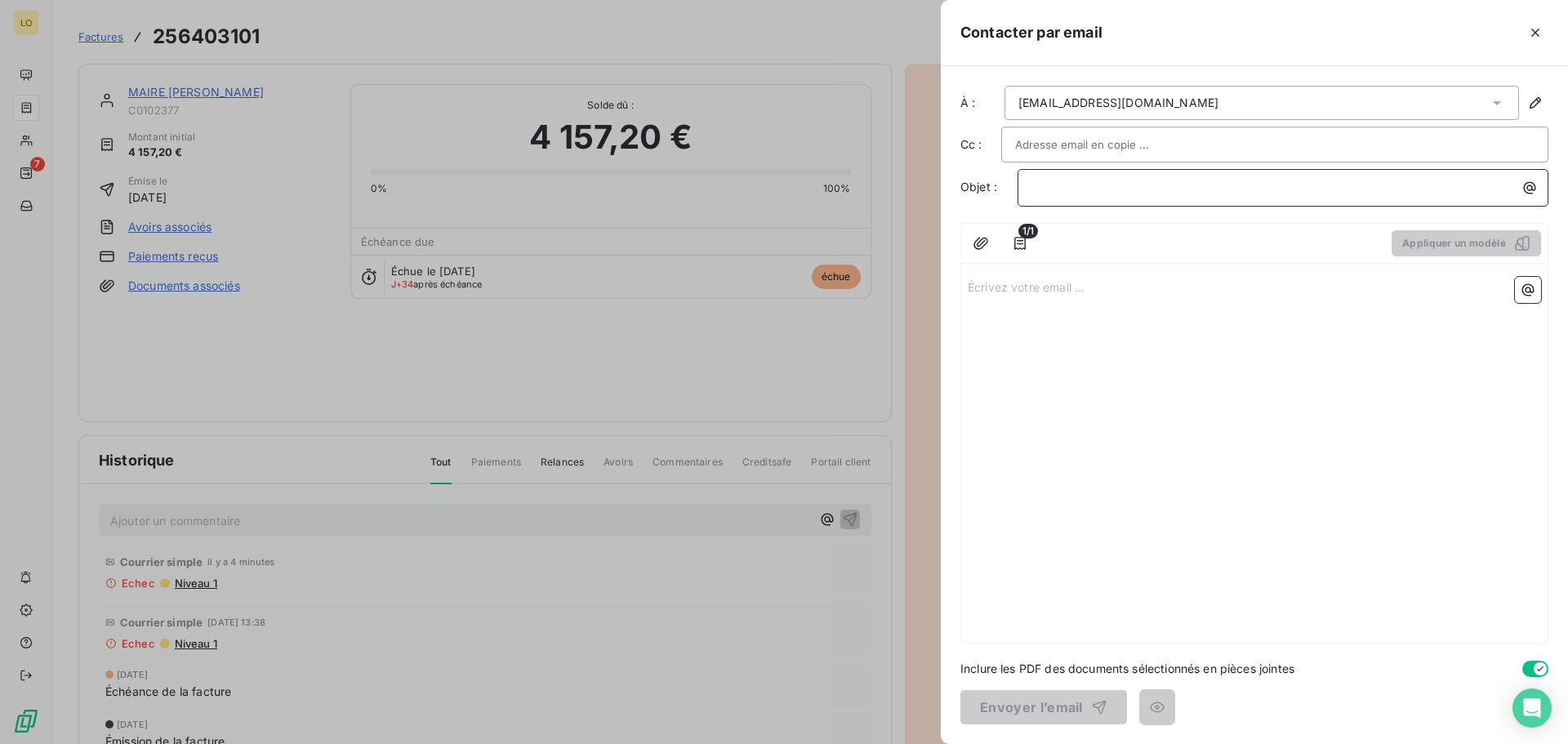
click at [1082, 180] on p "﻿" at bounding box center [1286, 187] width 511 height 19
click at [1533, 34] on icon "button" at bounding box center [1536, 32] width 17 height 17
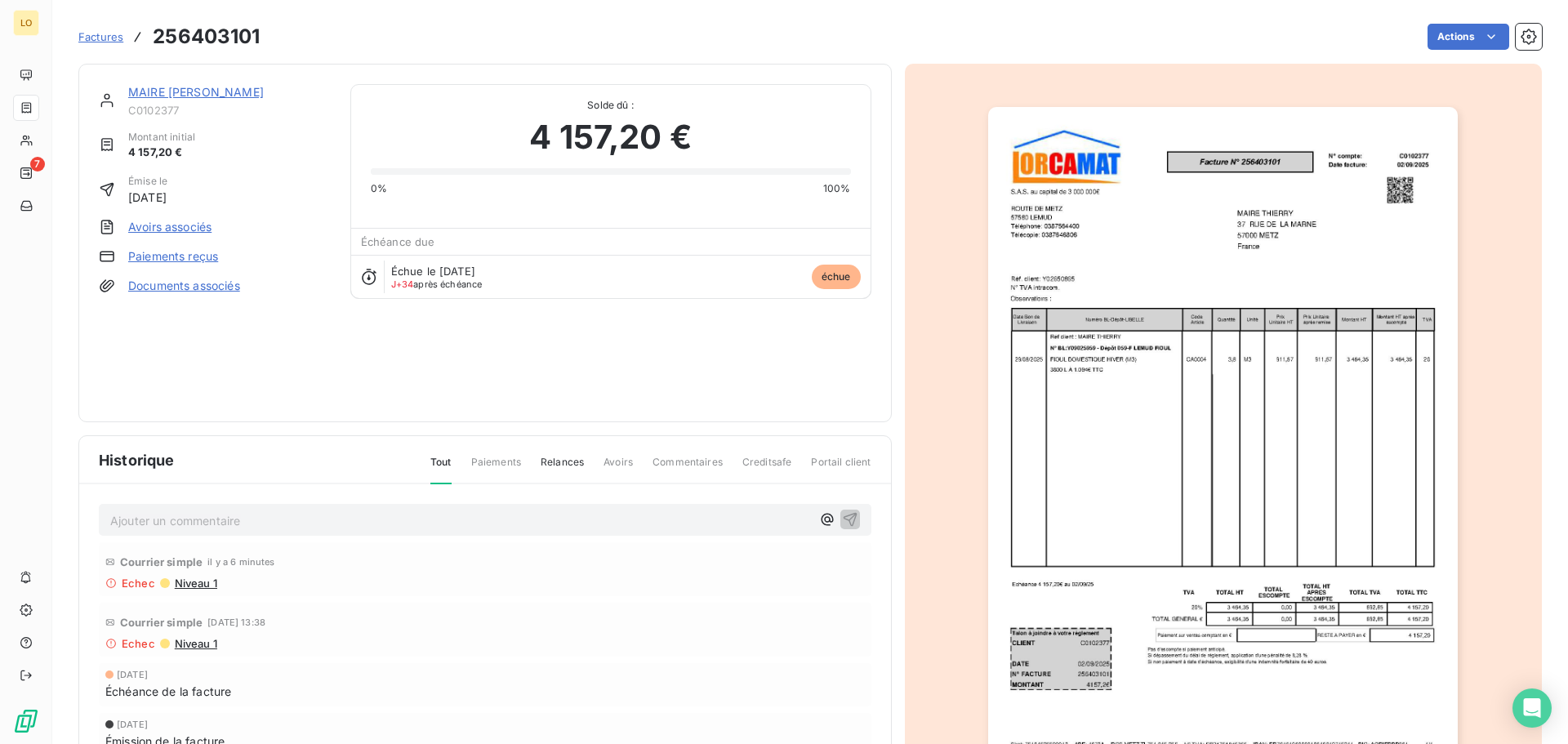
drag, startPoint x: 485, startPoint y: 358, endPoint x: 450, endPoint y: 361, distance: 35.1
click at [486, 357] on div "MAIRE THIERRY C0102377 Montant initial 4 157,20 € Émise le [DATE] Avoirs associ…" at bounding box center [485, 243] width 772 height 318
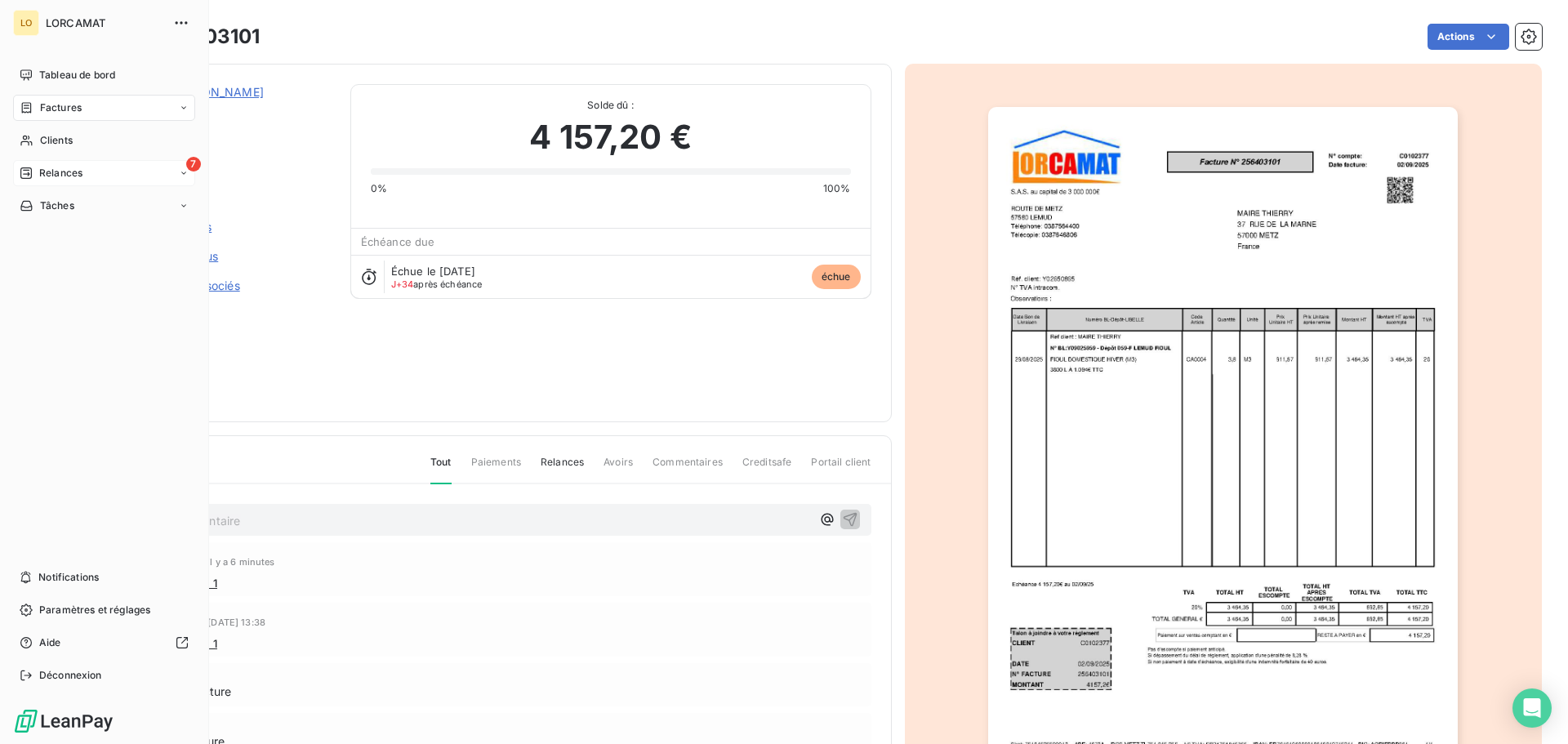
click at [69, 170] on span "Relances" at bounding box center [61, 173] width 43 height 15
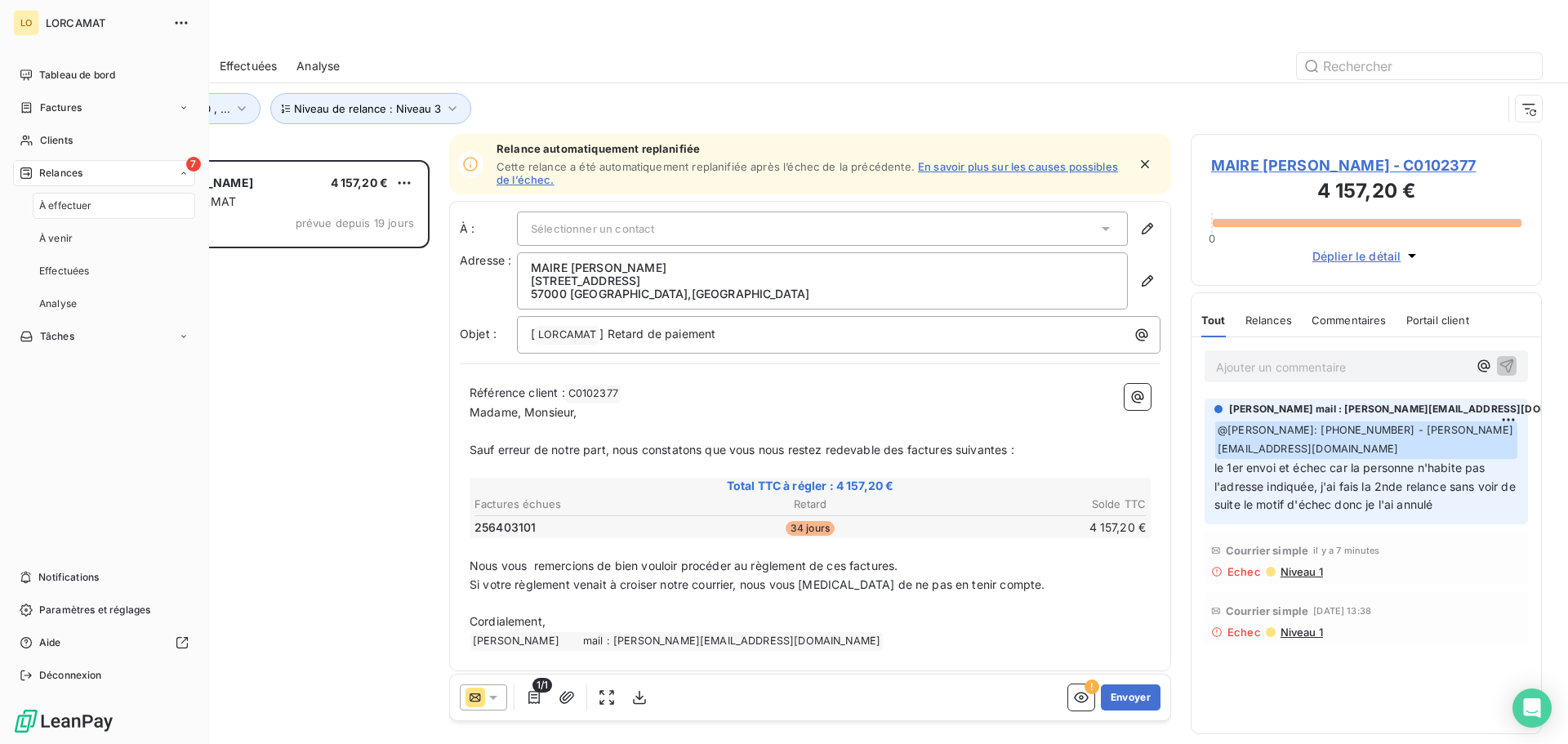
scroll to position [572, 339]
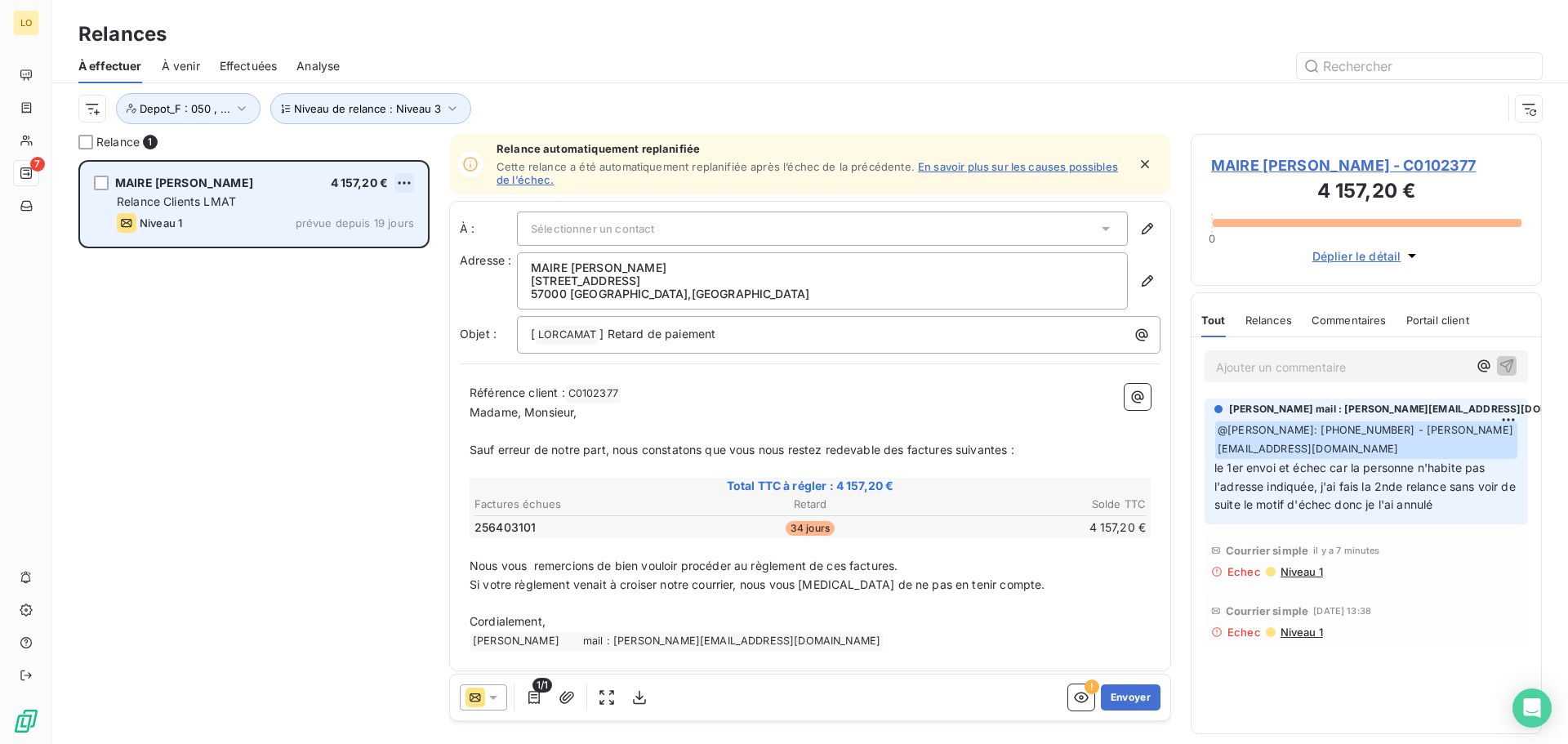
click at [403, 184] on html "LO 7 Relances À effectuer À venir Effectuées Analyse Niveau de relance : Niveau…" at bounding box center [784, 372] width 1568 height 744
click at [400, 250] on div "Passer cette action" at bounding box center [333, 244] width 146 height 26
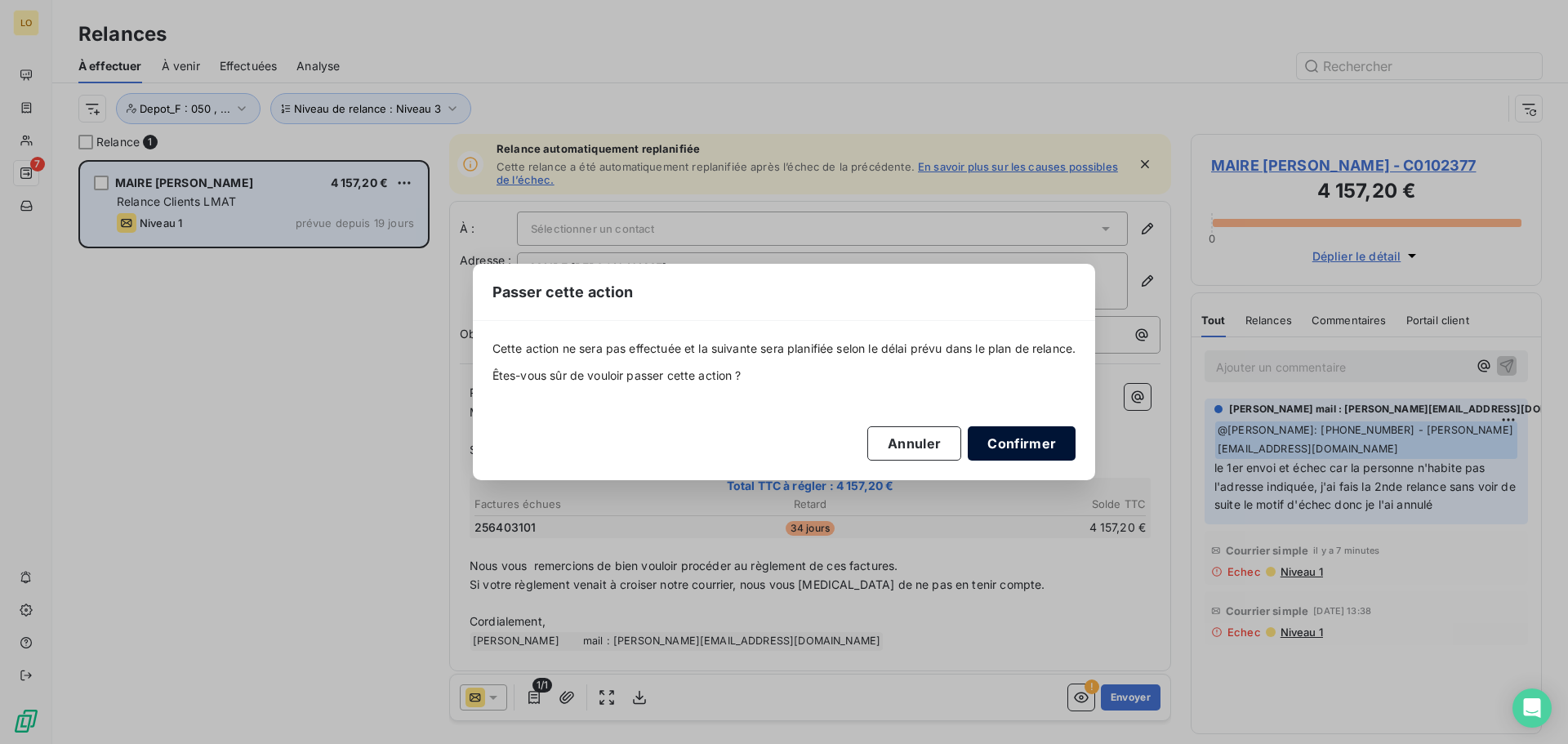
click at [1023, 451] on button "Confirmer" at bounding box center [1022, 443] width 108 height 34
